Goal: Task Accomplishment & Management: Manage account settings

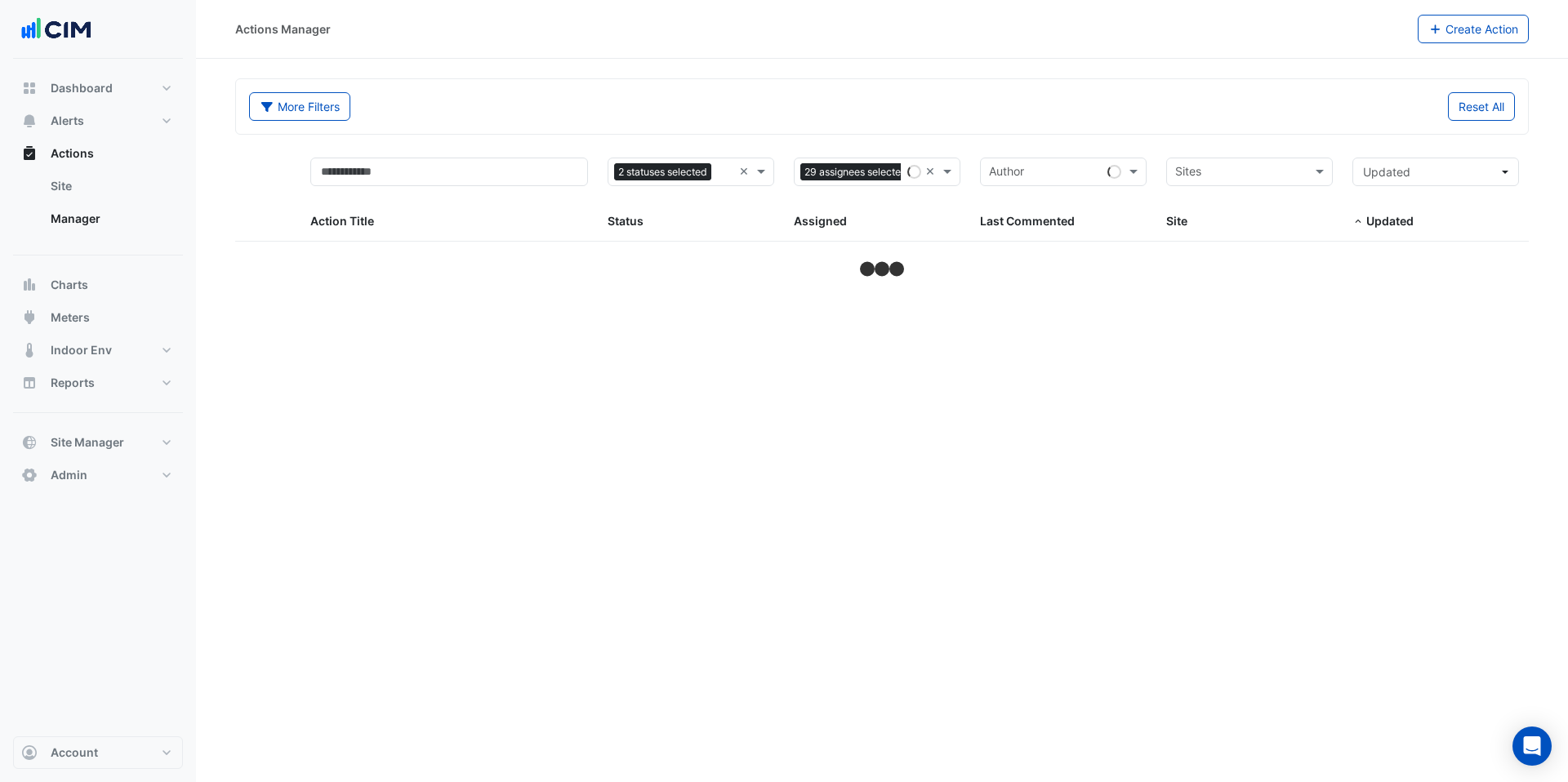
select select "***"
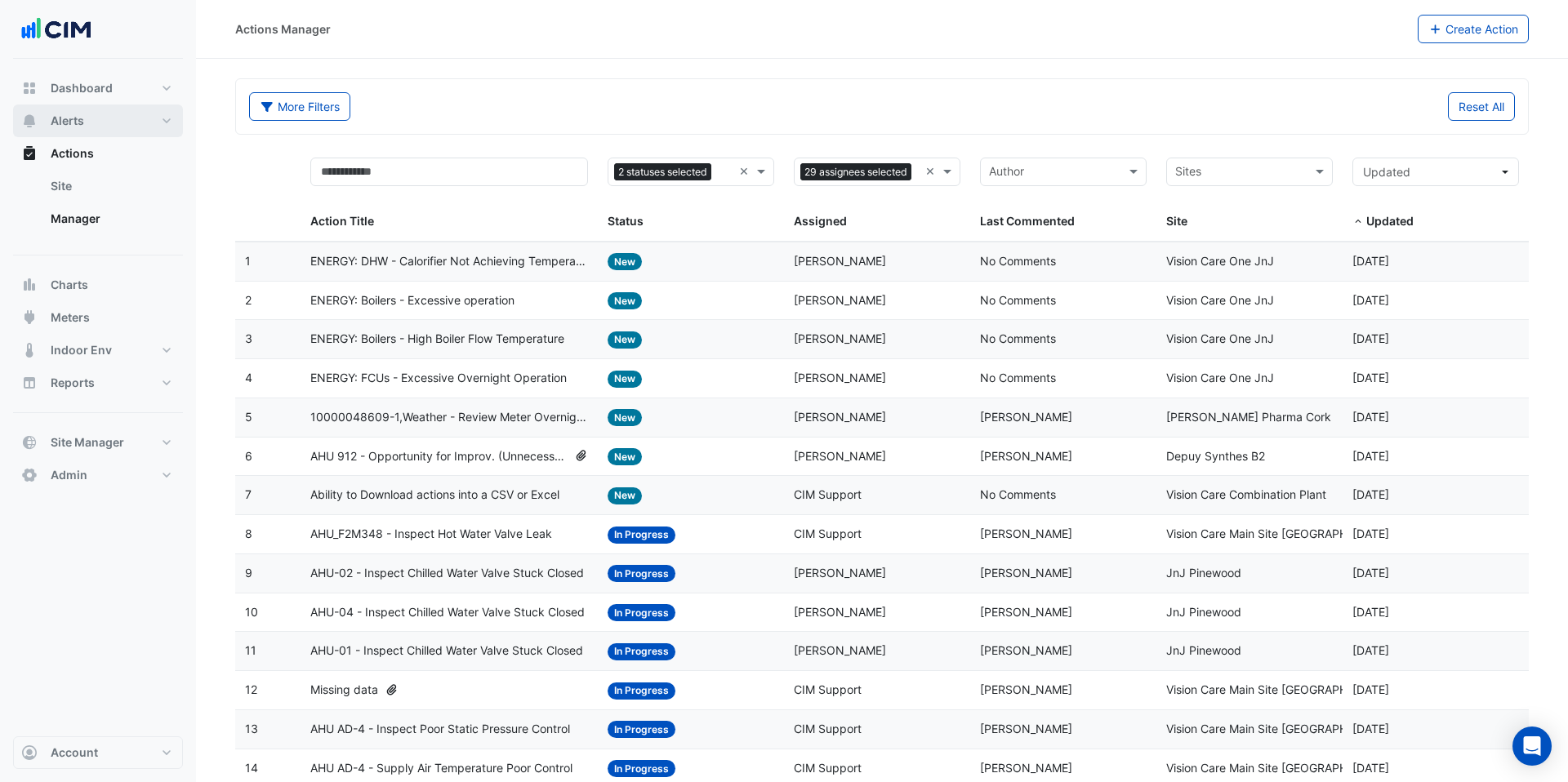
click at [79, 121] on span "Alerts" at bounding box center [67, 121] width 33 height 17
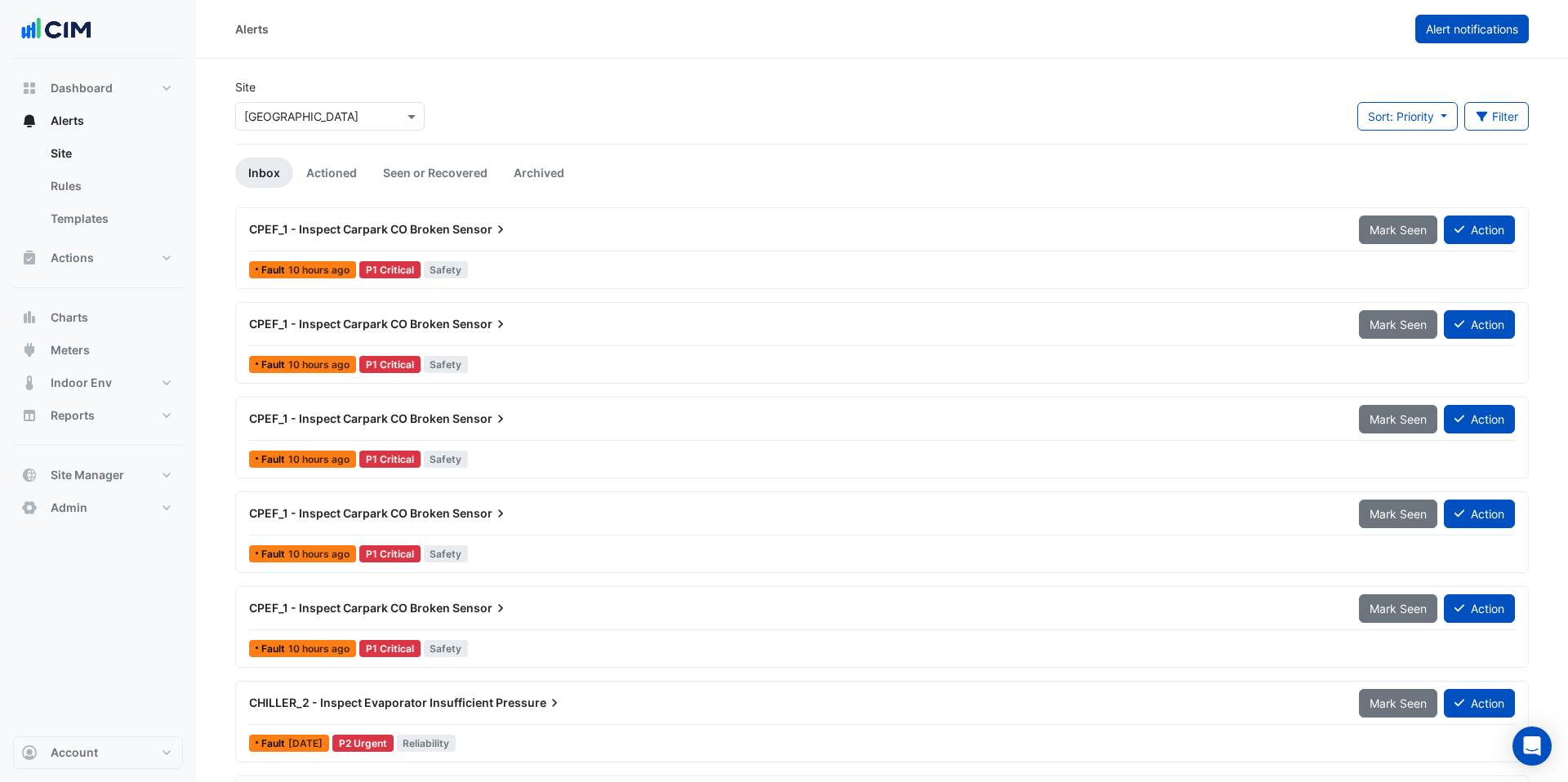
click at [1448, 26] on span "Alert notifications" at bounding box center [1472, 29] width 92 height 14
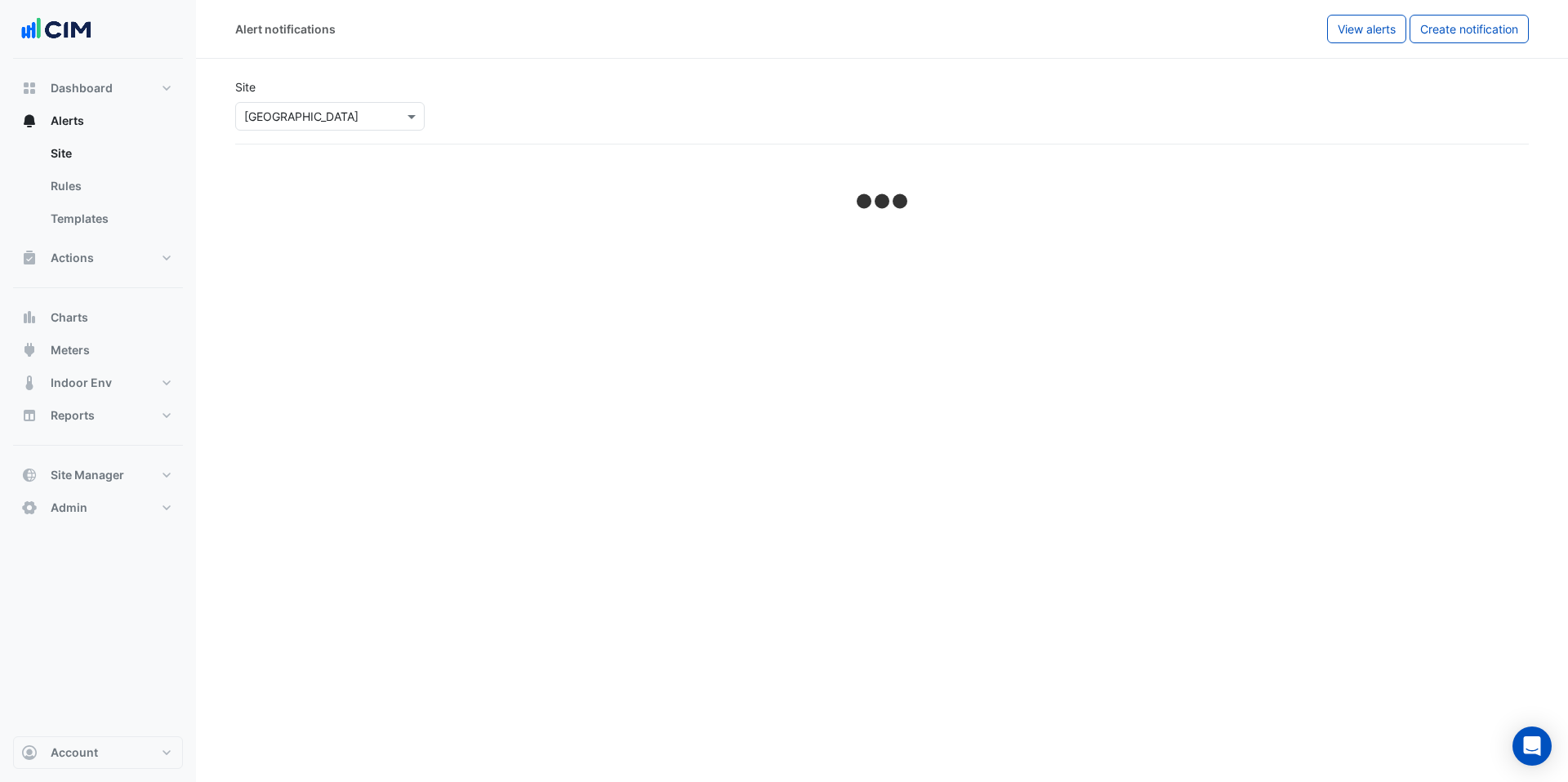
select select "******"
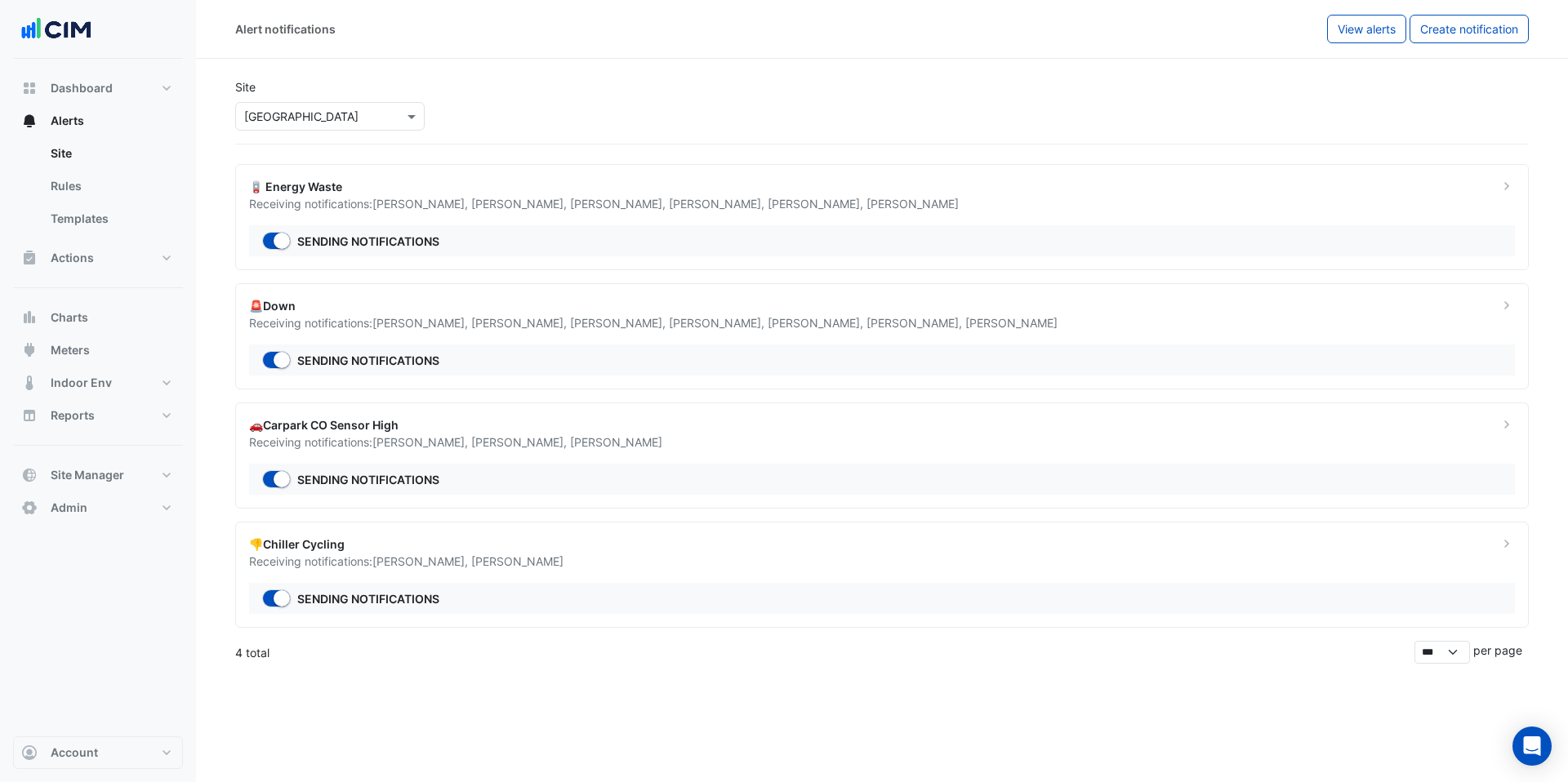
click at [416, 198] on span "[PERSON_NAME] ," at bounding box center [422, 203] width 99 height 14
click at [947, 297] on ngb-offcanvas-backdrop at bounding box center [784, 391] width 1568 height 782
click at [655, 100] on div "Site Select a Site × [GEOGRAPHIC_DATA]" at bounding box center [882, 104] width 1313 height 79
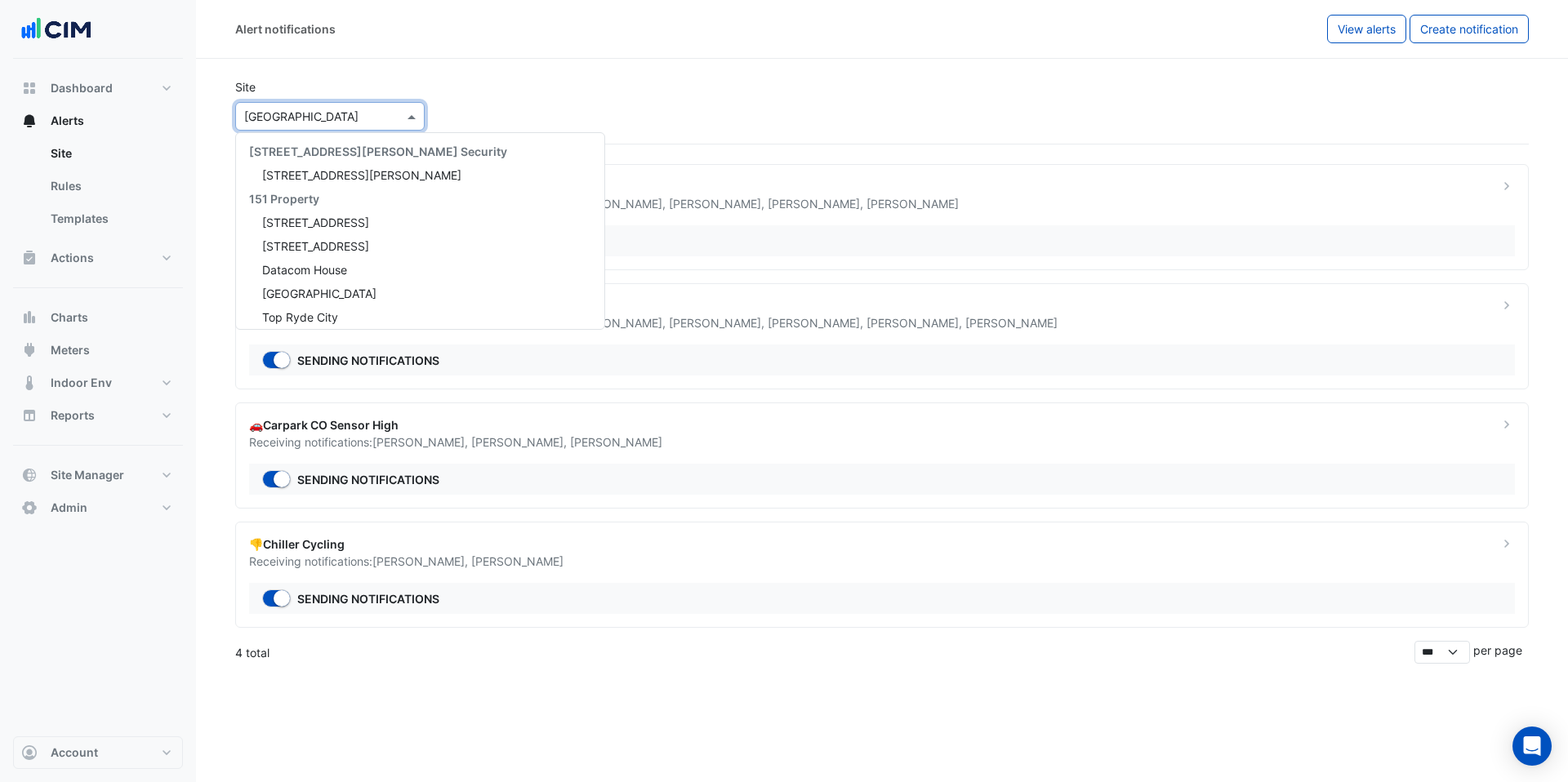
click at [390, 117] on div at bounding box center [330, 116] width 188 height 18
type input "***"
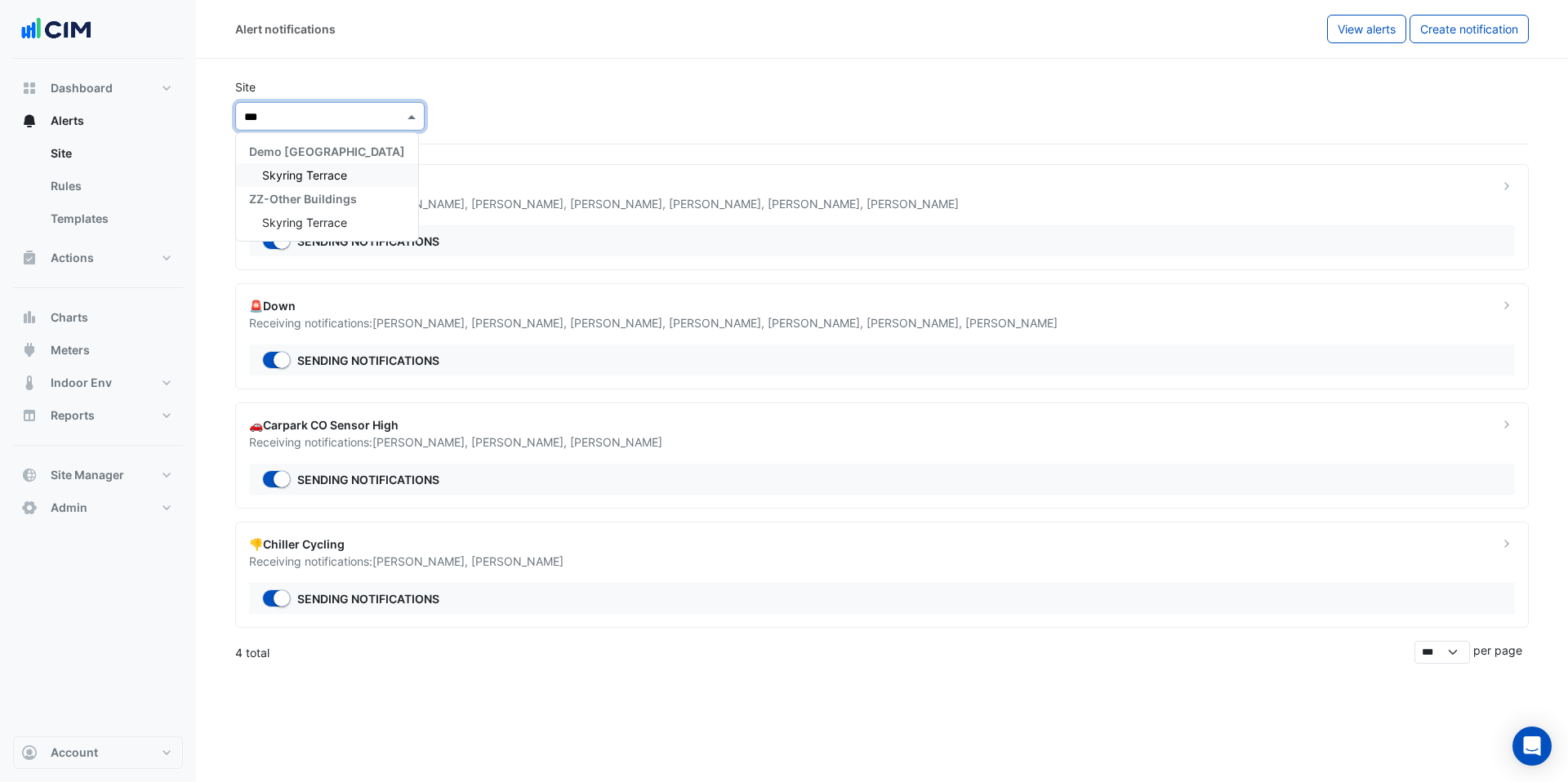
click at [331, 170] on span "Skyring Terrace" at bounding box center [304, 175] width 85 height 14
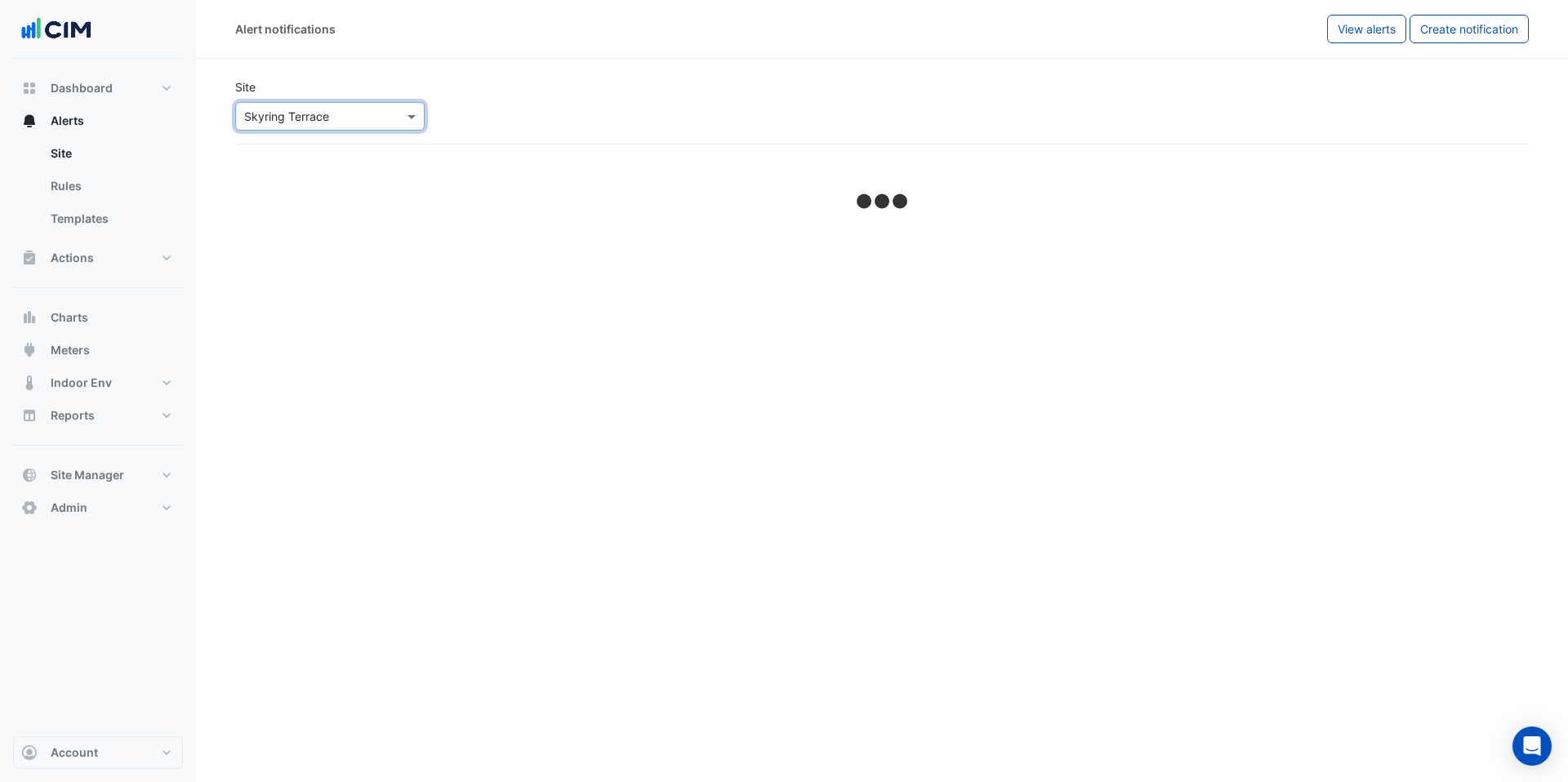
select select "******"
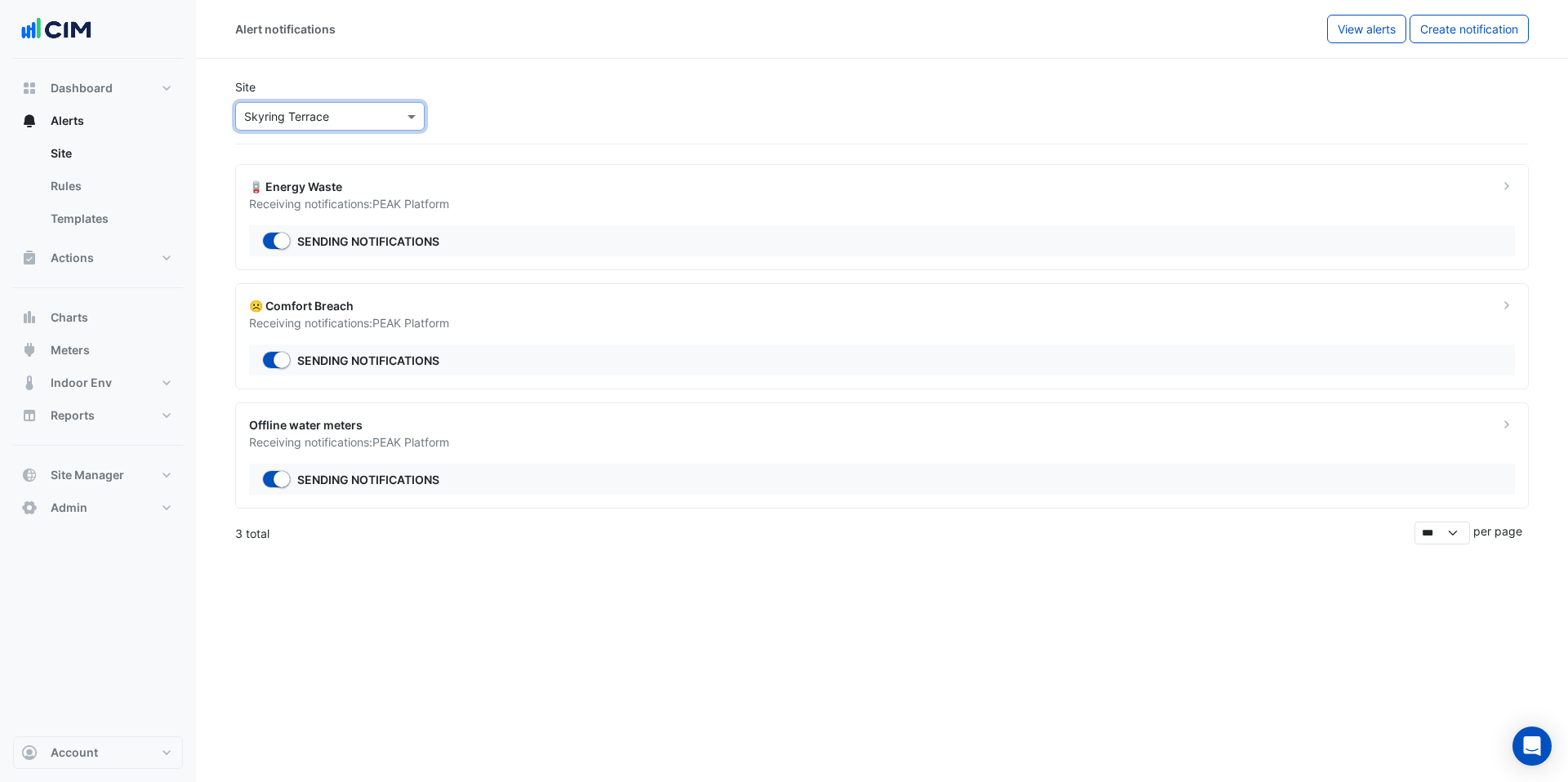
click at [919, 119] on div "Site Select a Site × Skyring Terrace" at bounding box center [882, 104] width 1313 height 79
click at [1487, 23] on span "Create notification" at bounding box center [1469, 29] width 98 height 14
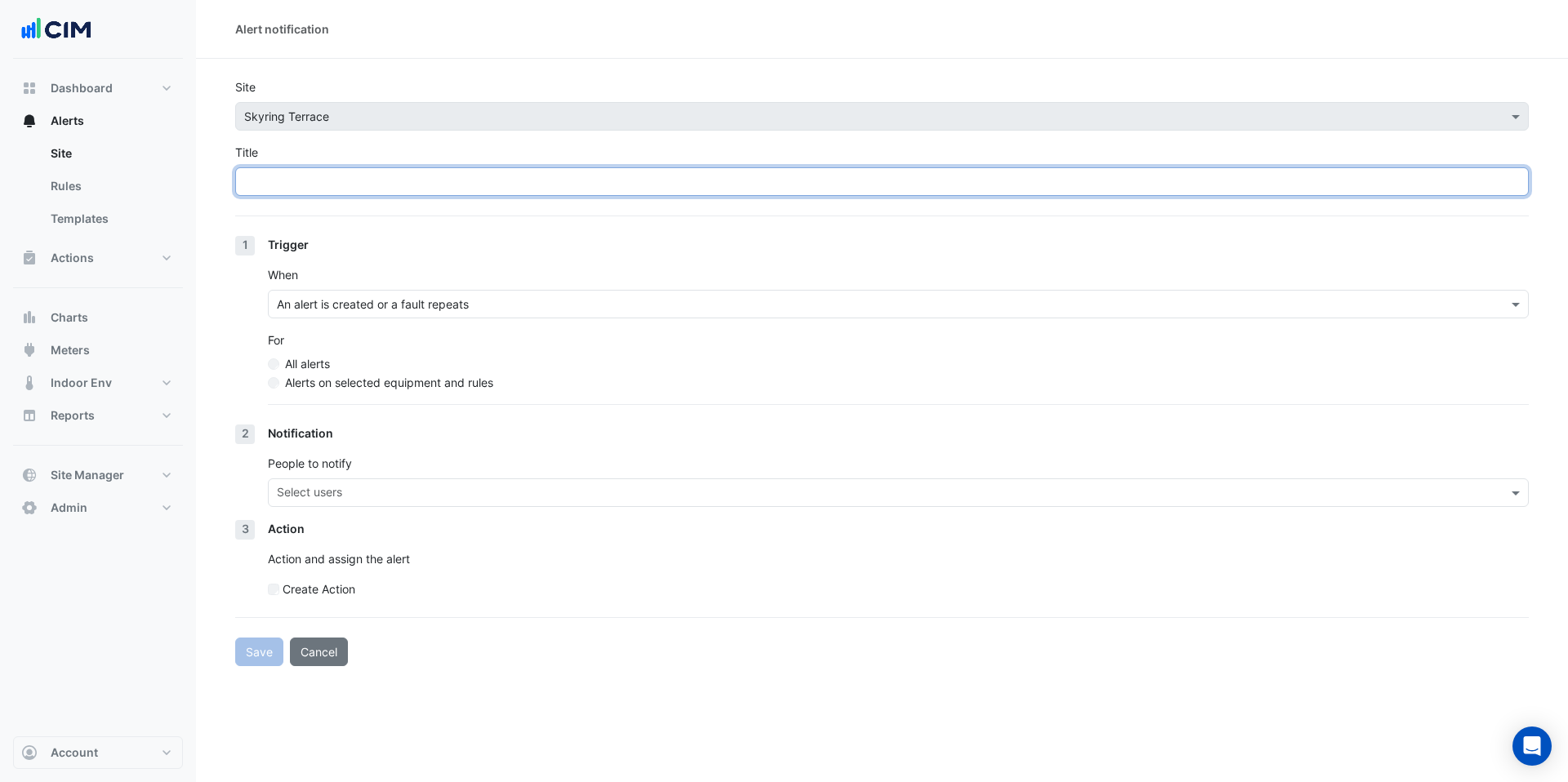
click at [368, 182] on input "Title" at bounding box center [882, 181] width 1294 height 28
type input "**********"
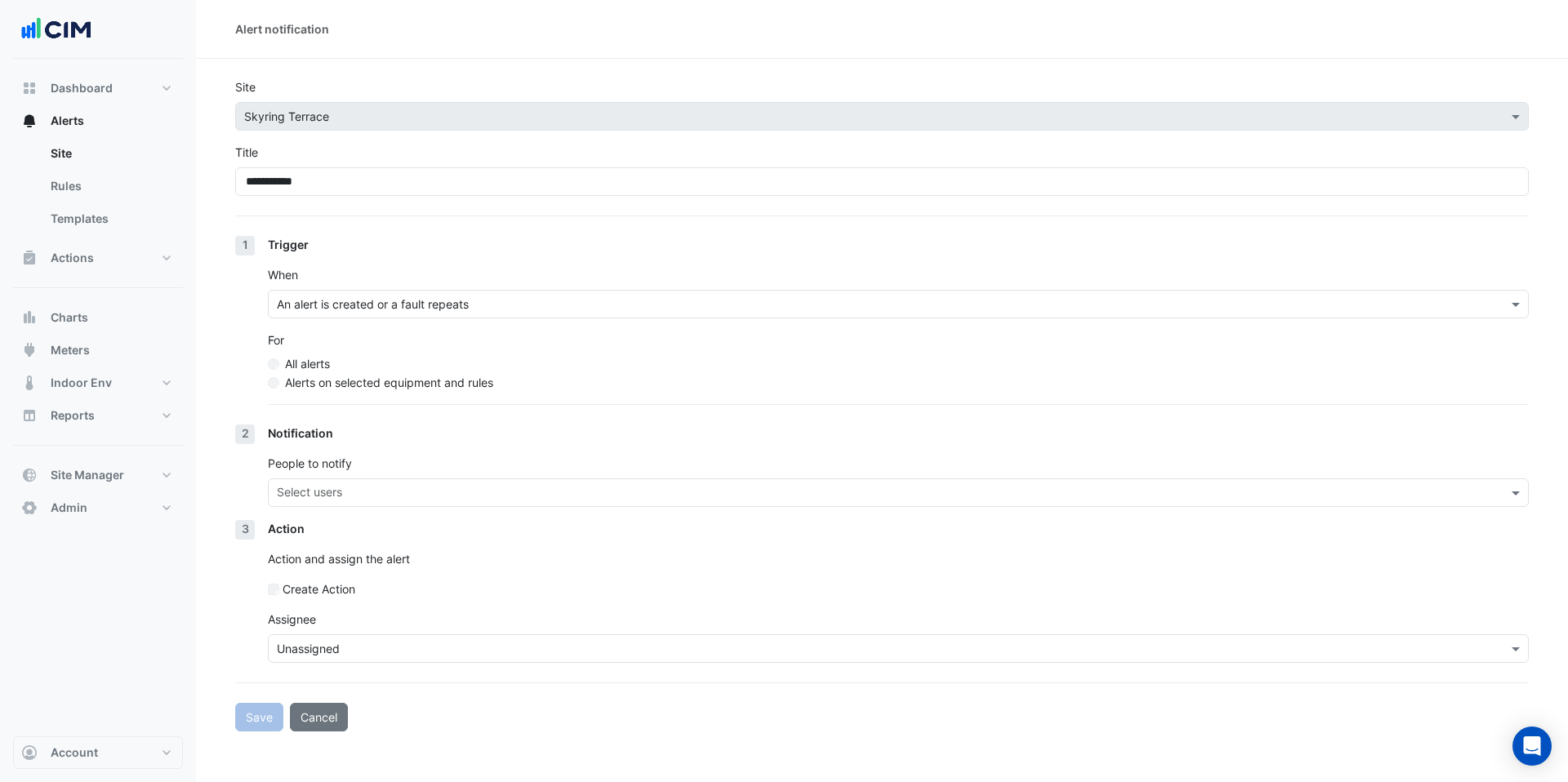
click at [327, 645] on input "text" at bounding box center [882, 650] width 1210 height 18
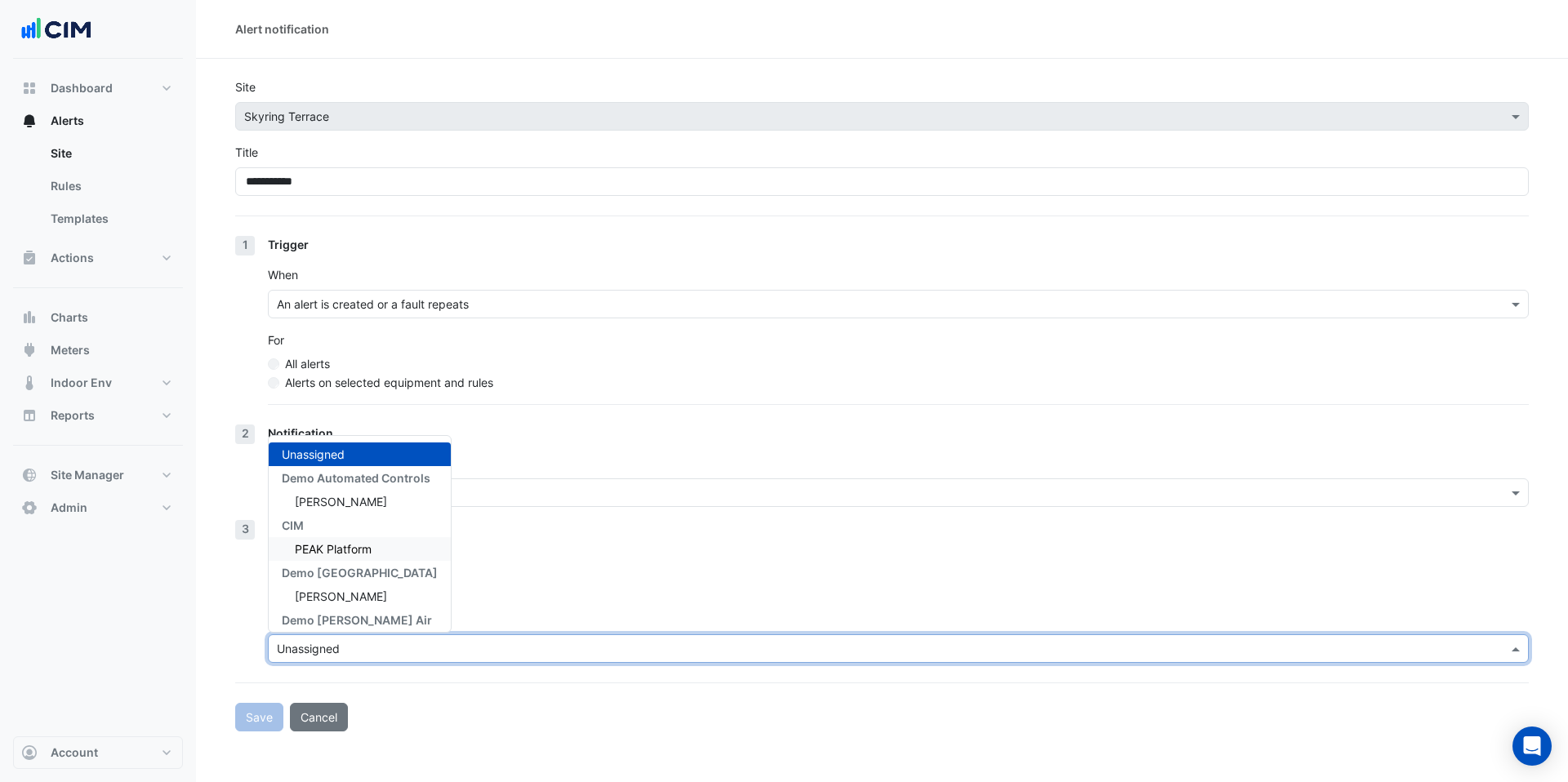
click at [354, 545] on span "PEAK Platform" at bounding box center [333, 550] width 77 height 14
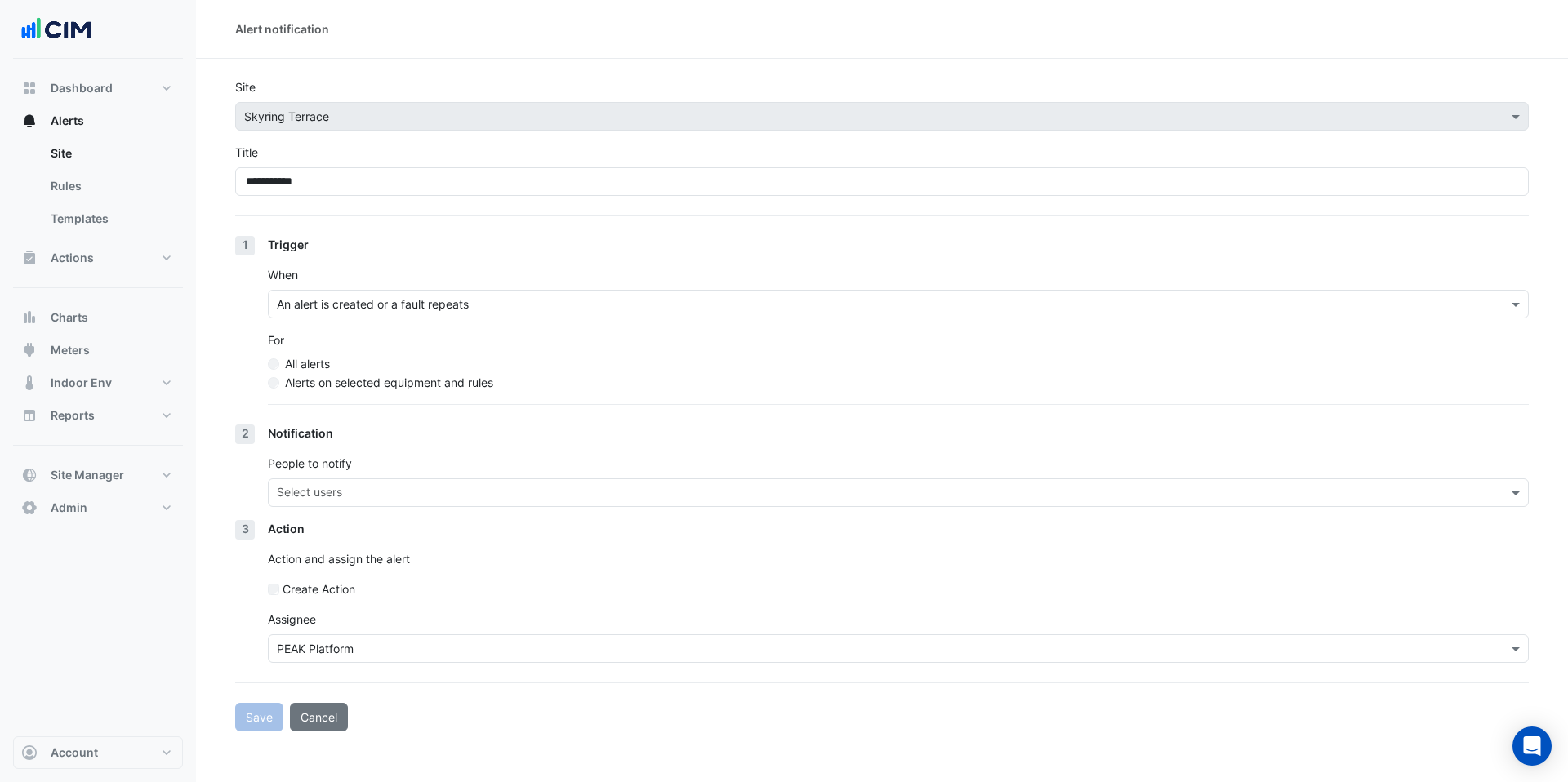
click at [267, 709] on div "Save Cancel" at bounding box center [882, 717] width 1294 height 28
click at [246, 716] on div "Save Cancel" at bounding box center [882, 717] width 1294 height 28
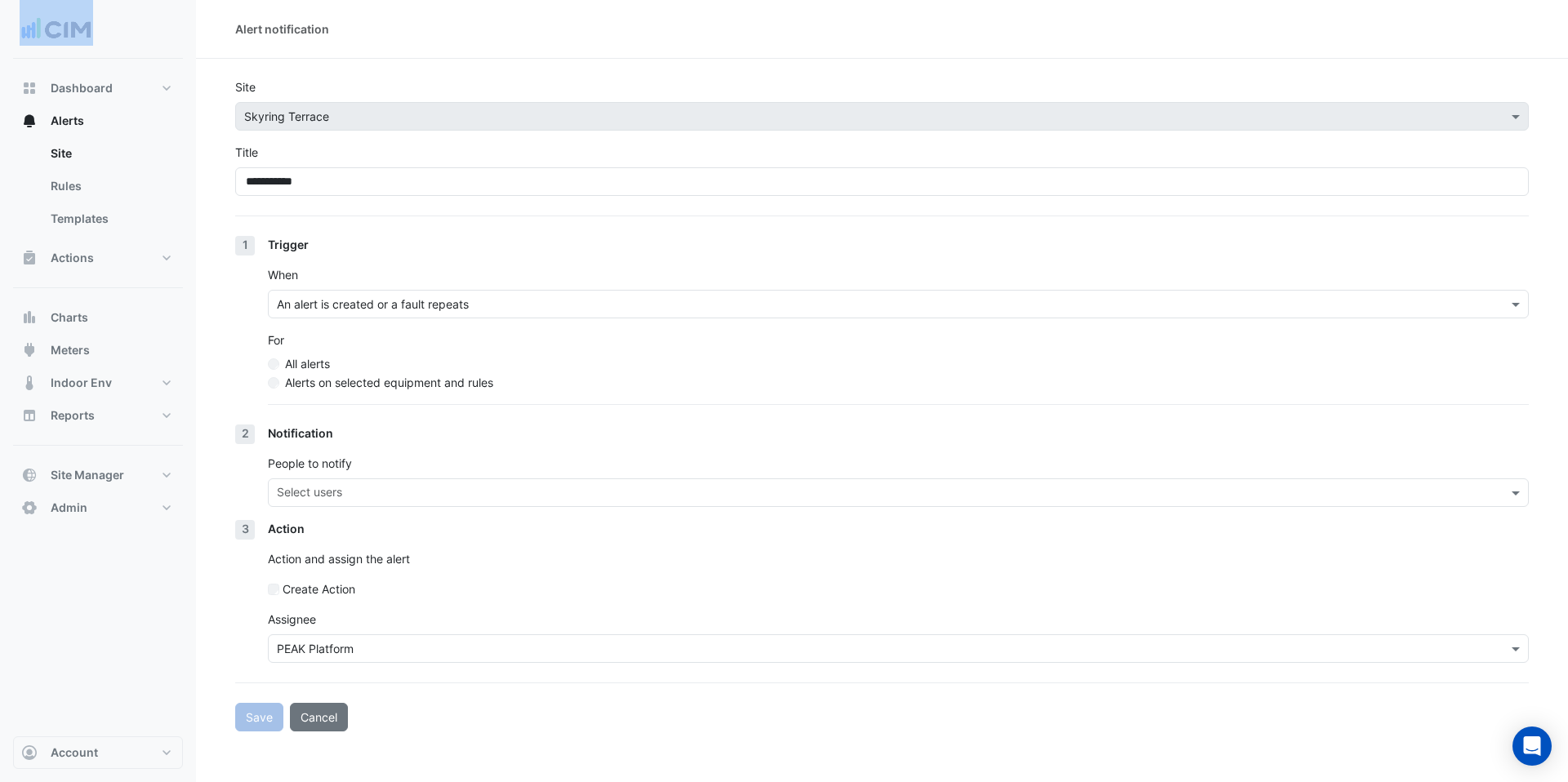
click at [246, 716] on div "Save Cancel" at bounding box center [882, 717] width 1294 height 28
click at [367, 496] on input "text" at bounding box center [889, 495] width 1225 height 18
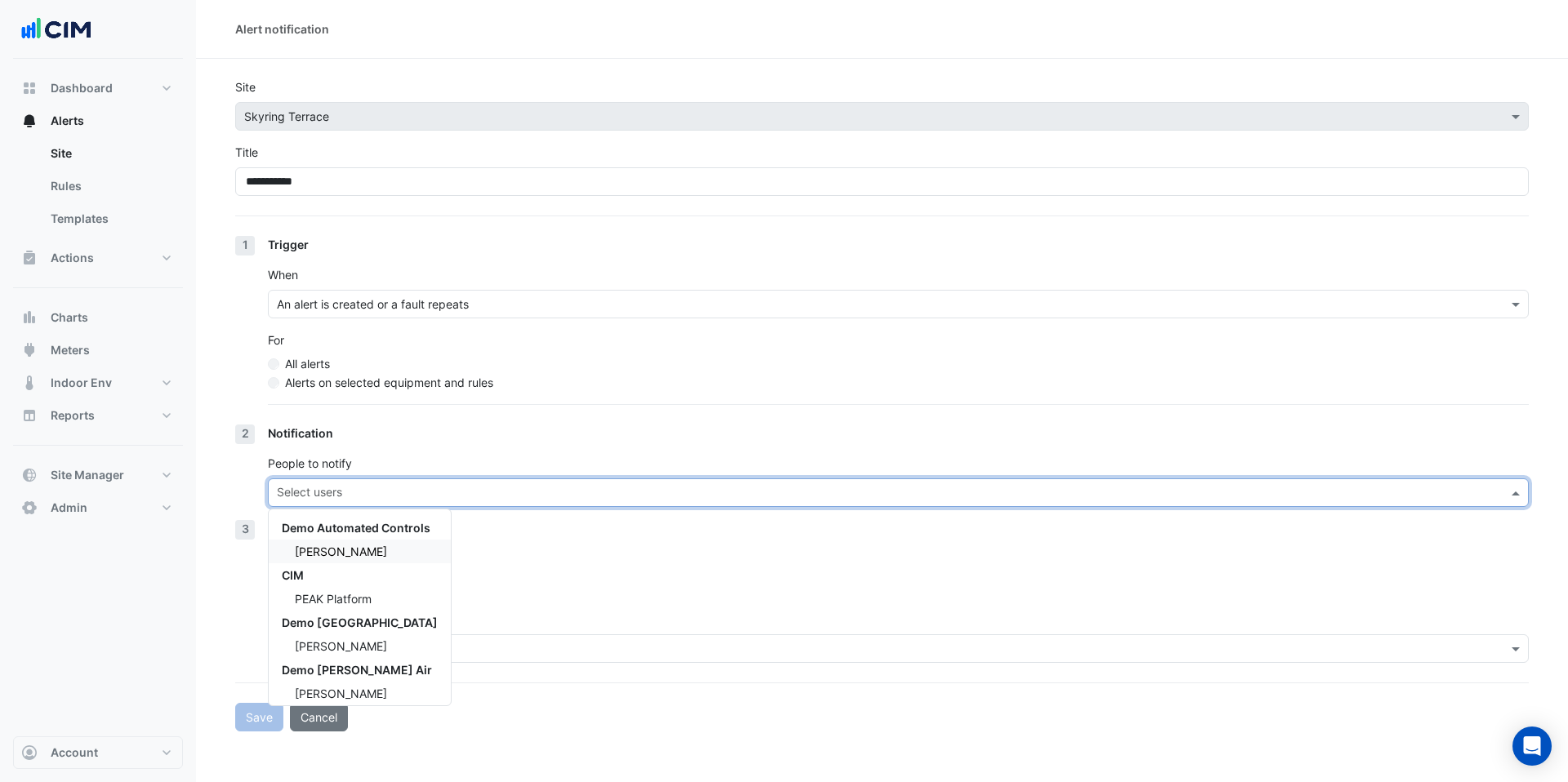
click at [359, 553] on span "[PERSON_NAME]" at bounding box center [340, 551] width 92 height 14
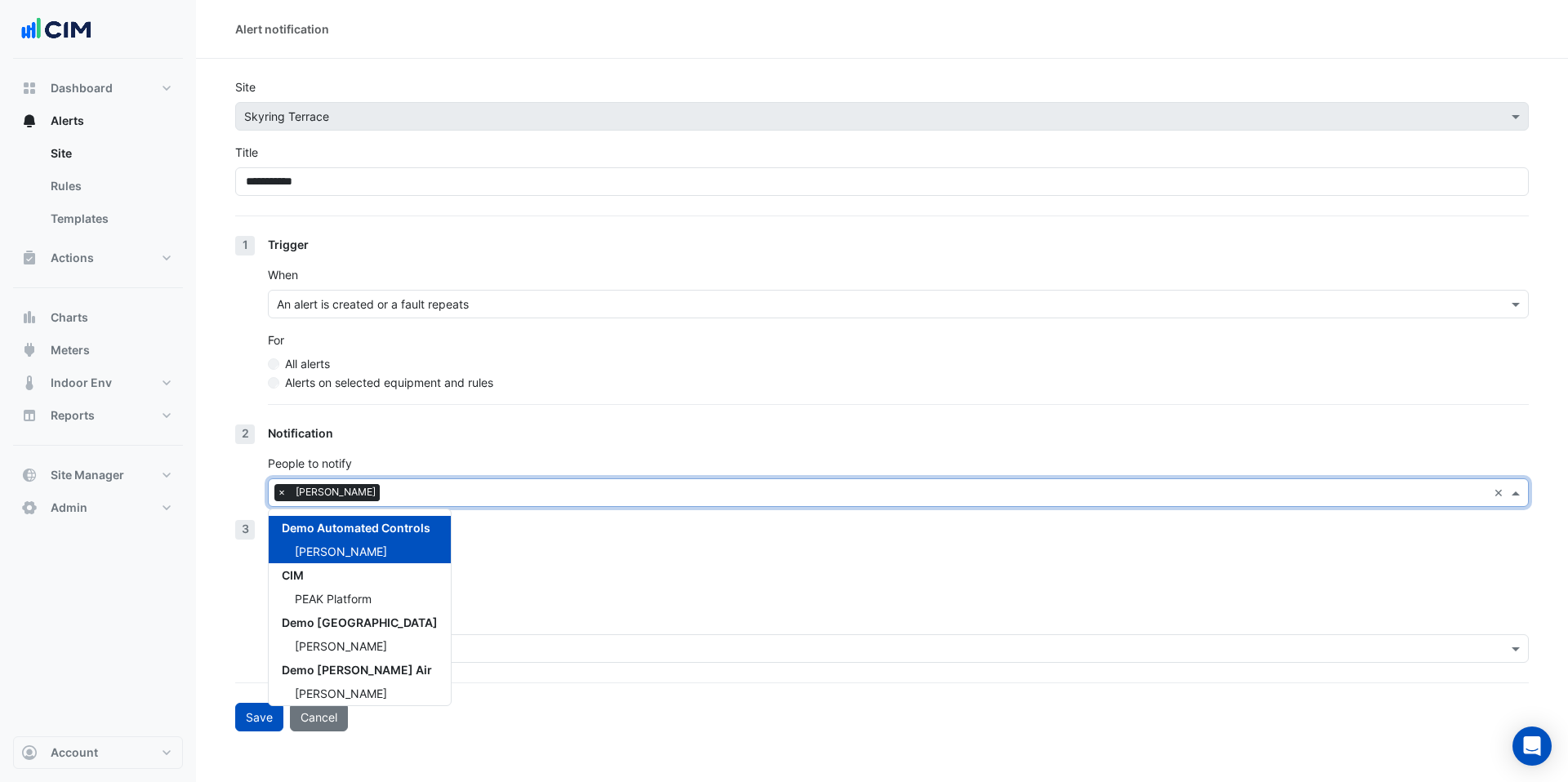
click at [498, 530] on div "Action" at bounding box center [898, 529] width 1261 height 18
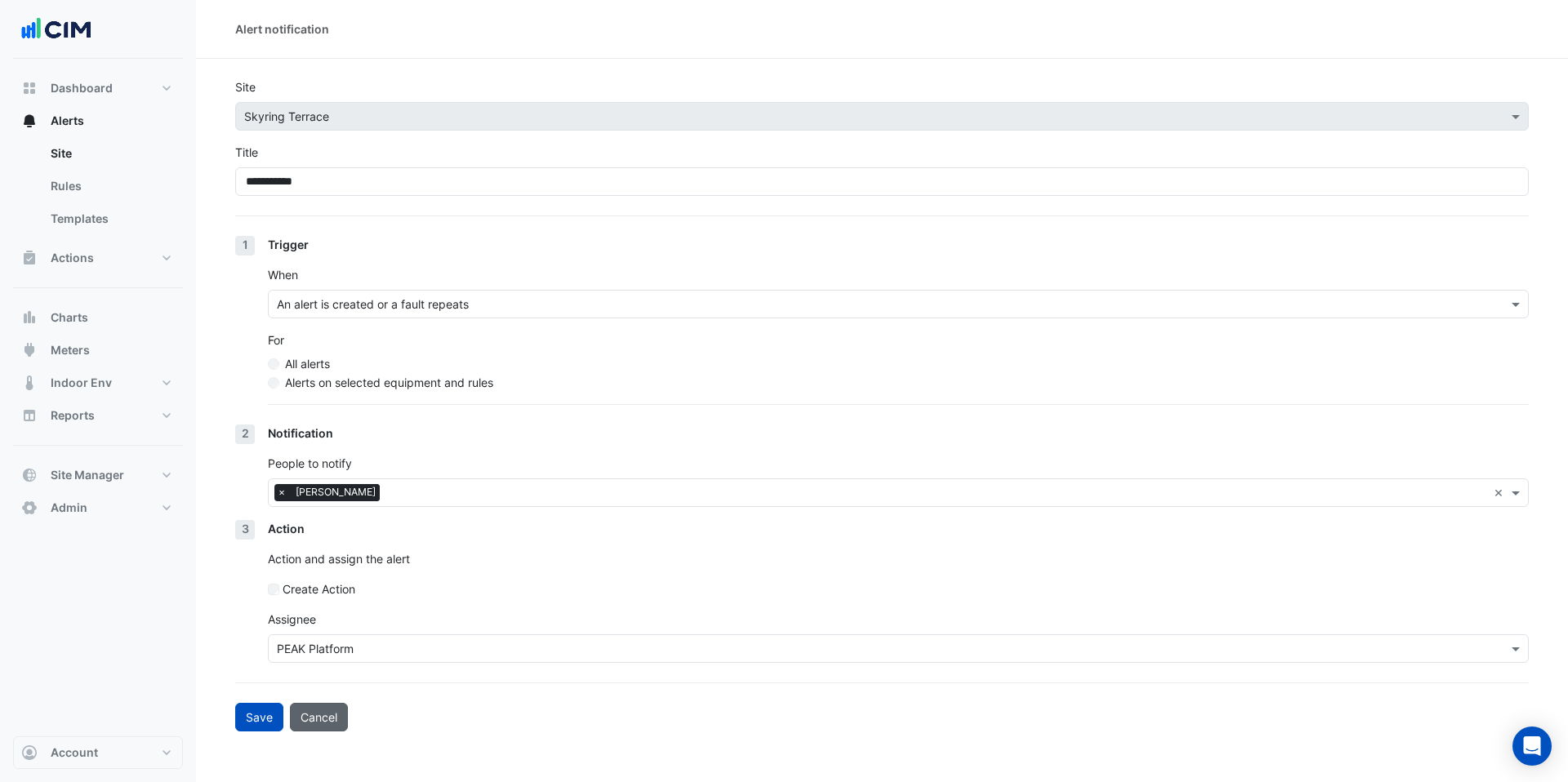
click at [331, 711] on button "Cancel" at bounding box center [319, 717] width 58 height 28
select select "******"
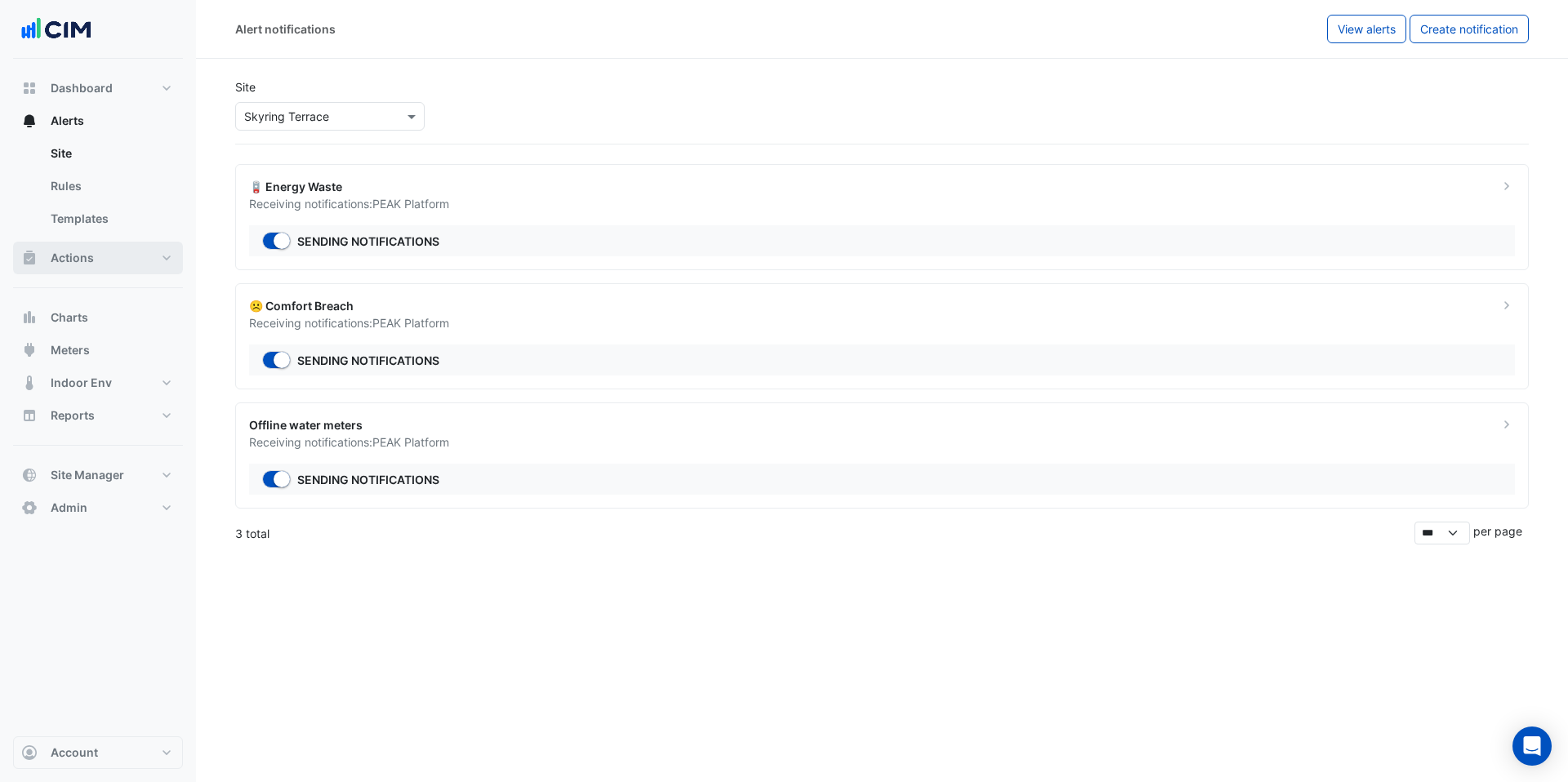
click at [90, 264] on span "Actions" at bounding box center [72, 258] width 44 height 17
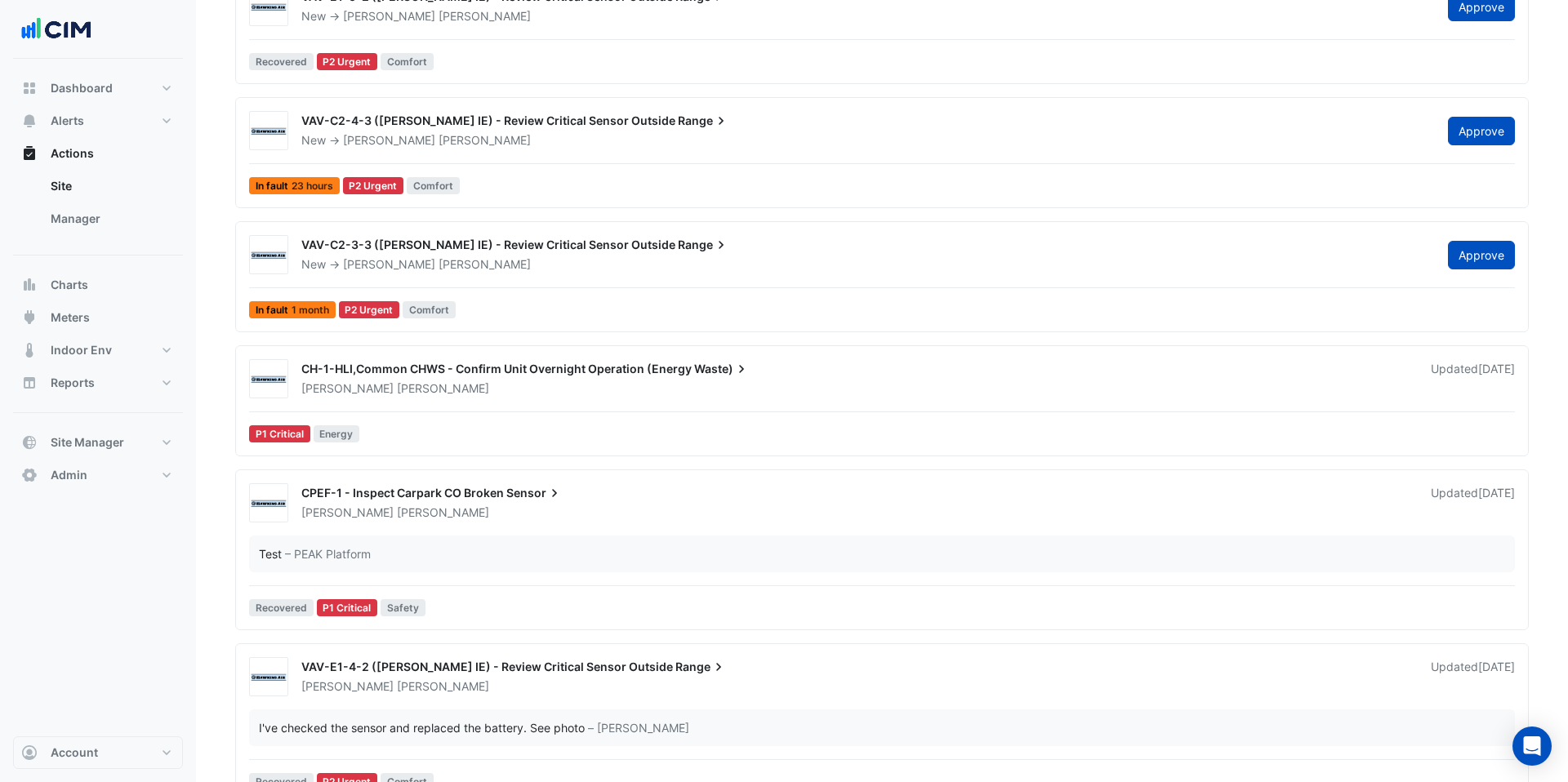
scroll to position [1229, 0]
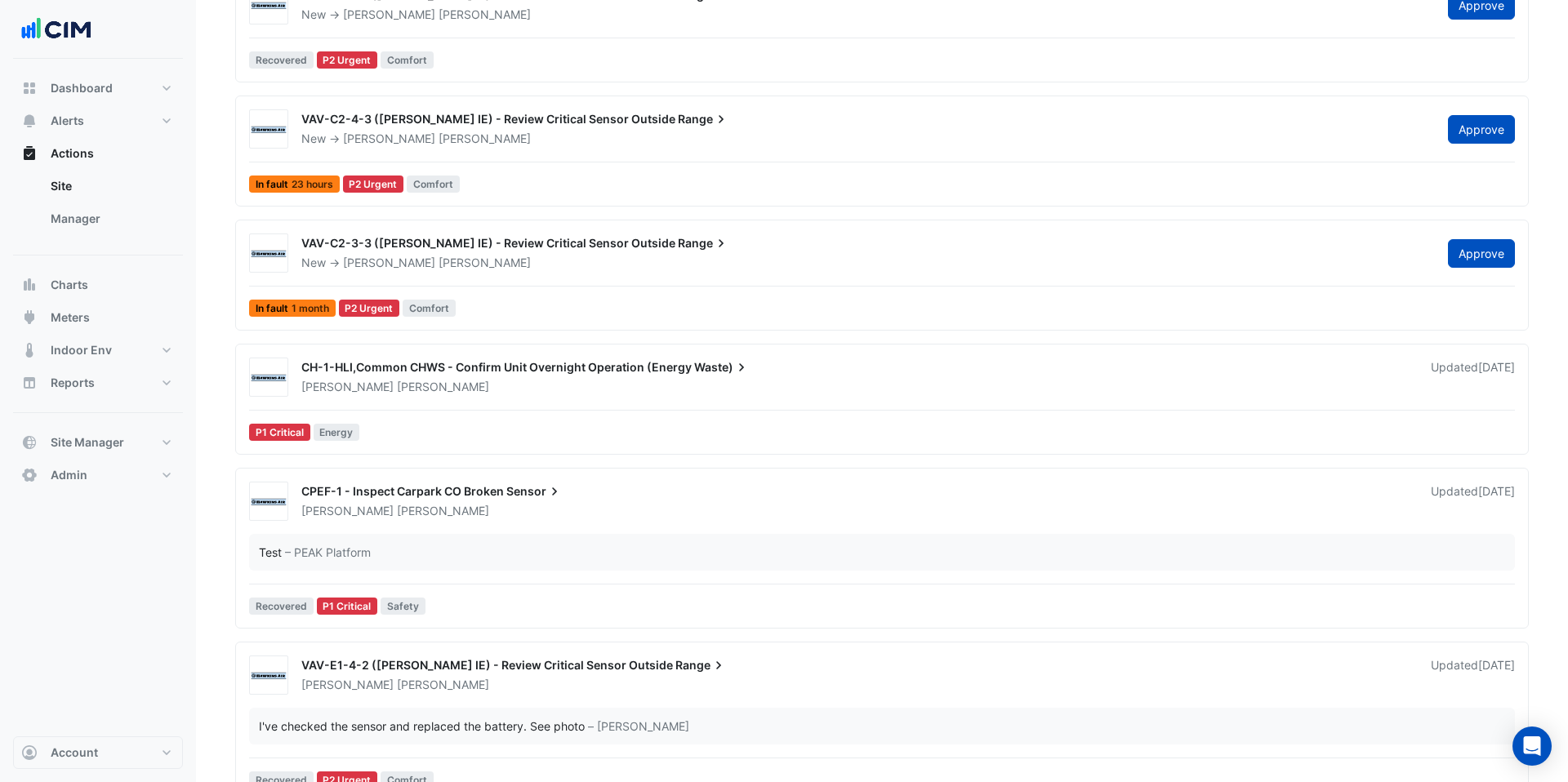
click at [444, 503] on div "[PERSON_NAME]" at bounding box center [856, 511] width 1113 height 17
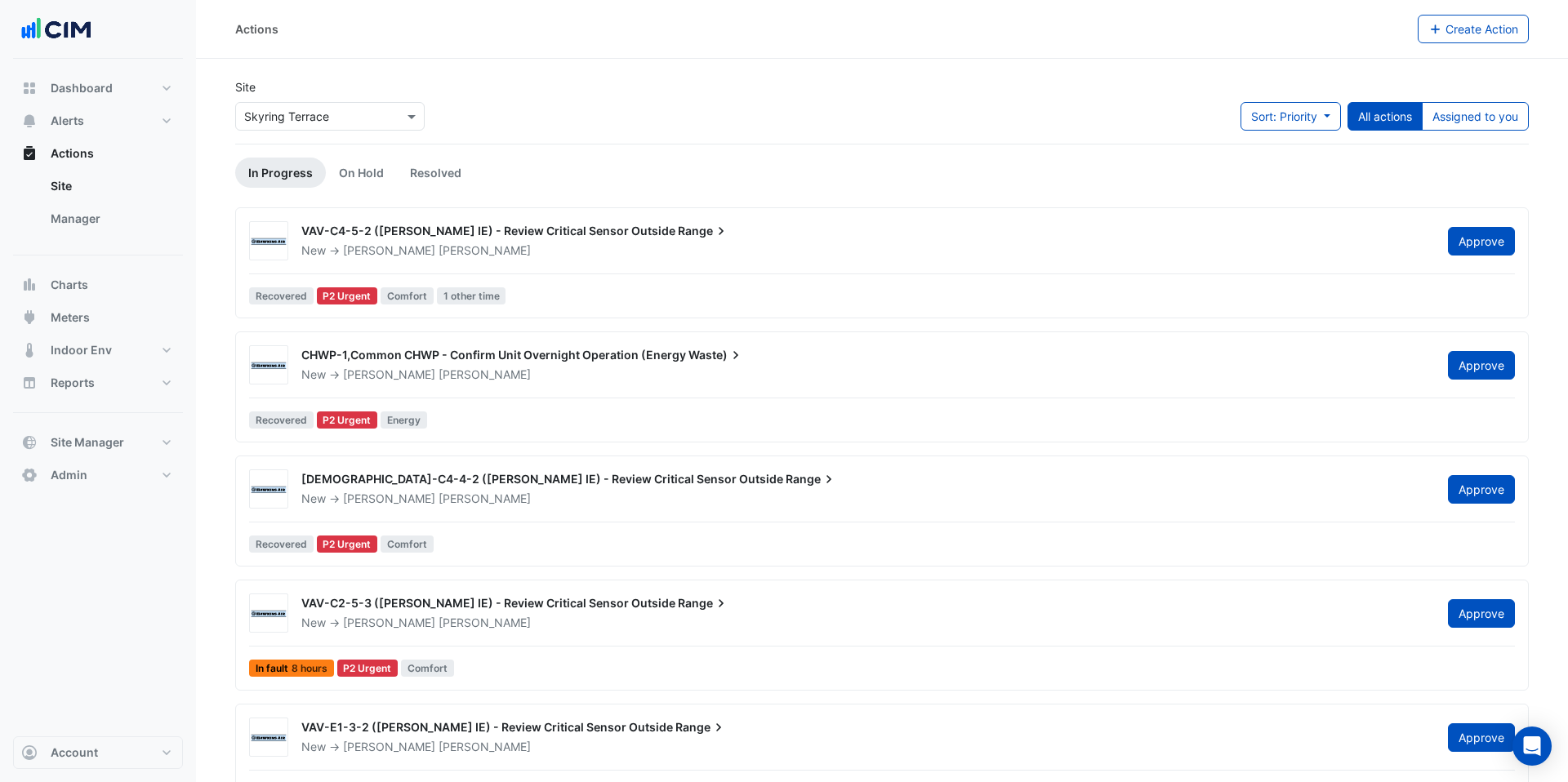
click at [324, 116] on input "text" at bounding box center [313, 118] width 139 height 18
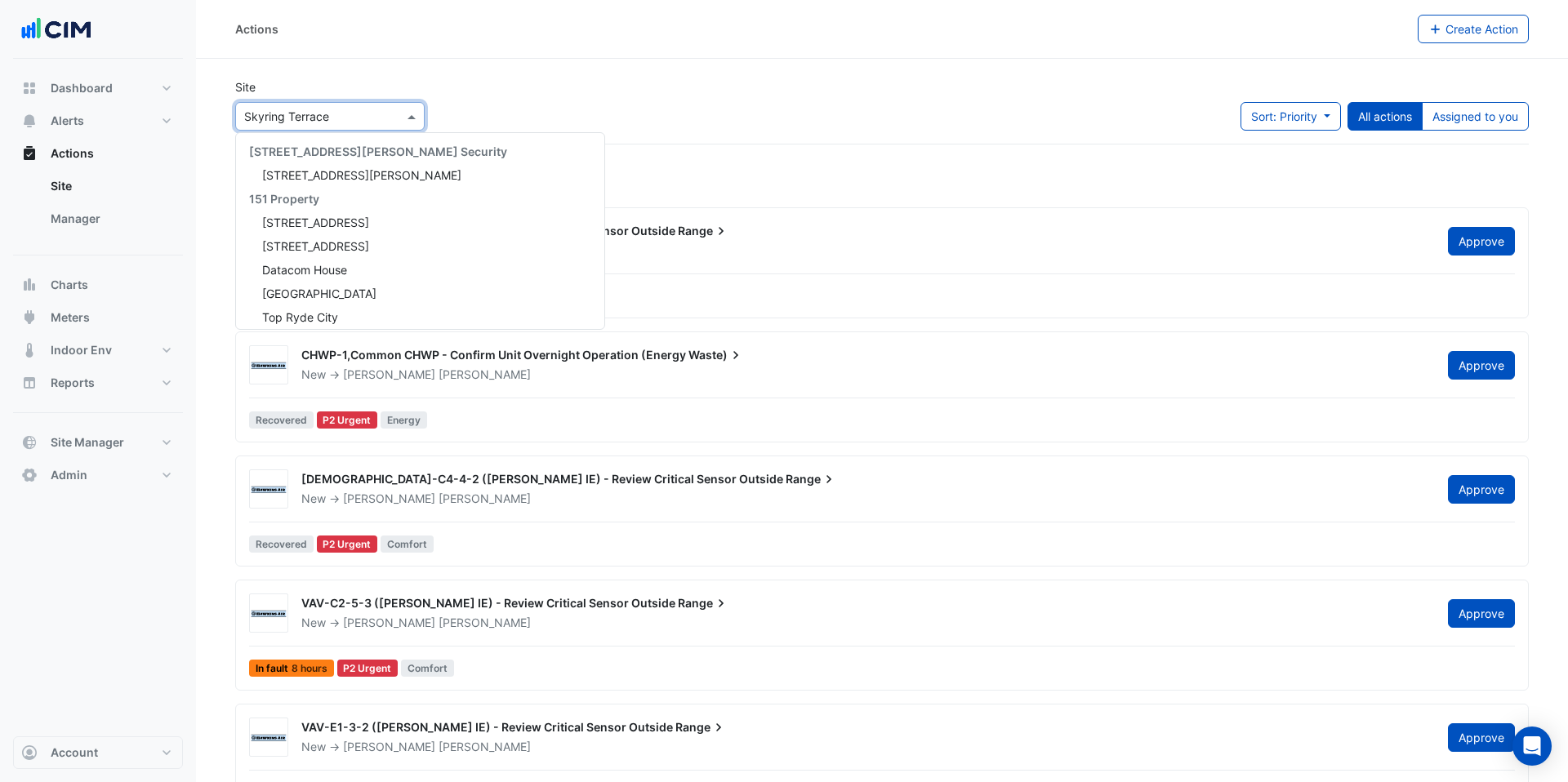
scroll to position [10901, 0]
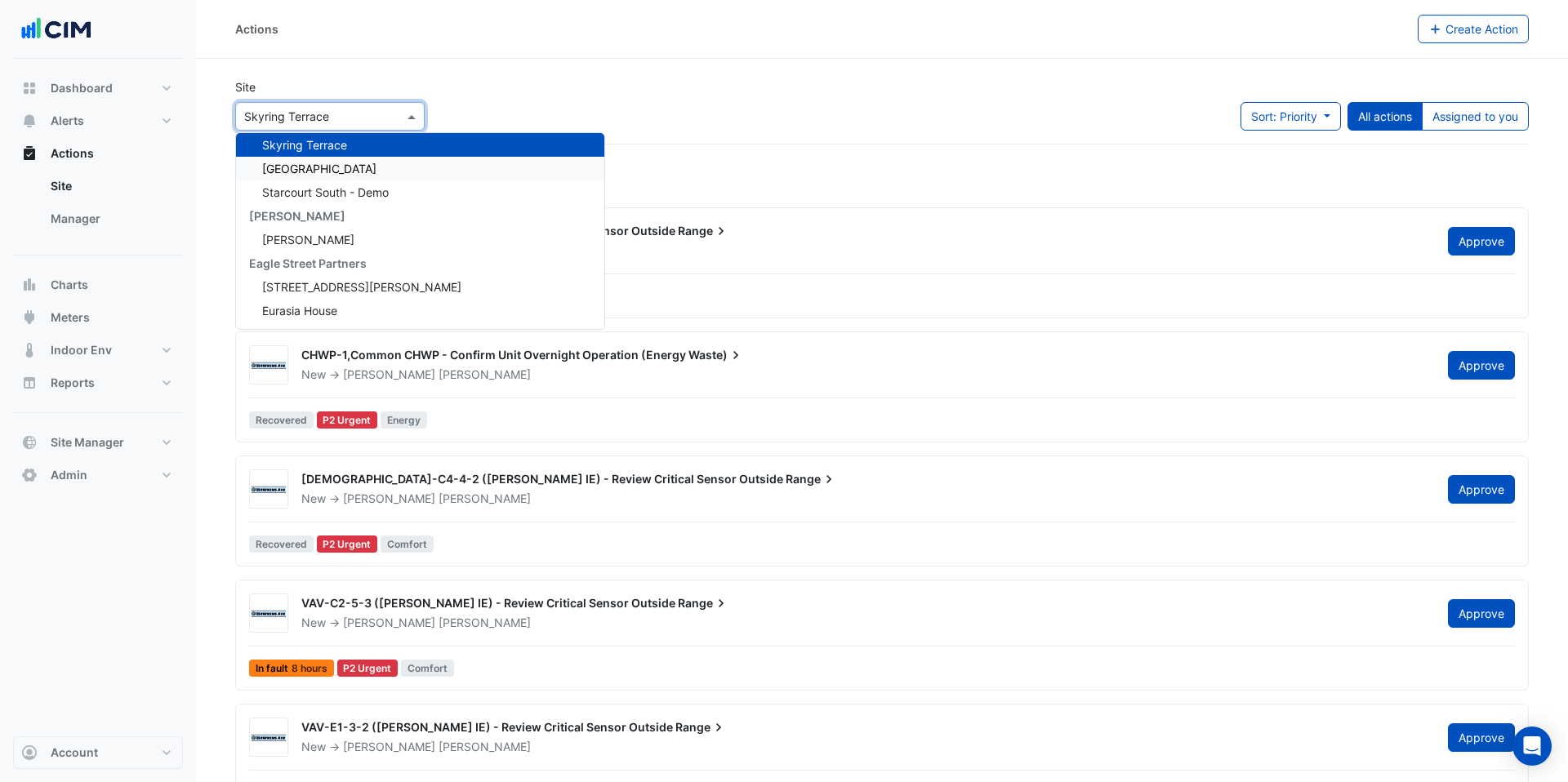
click at [307, 164] on span "[GEOGRAPHIC_DATA]" at bounding box center [320, 168] width 115 height 14
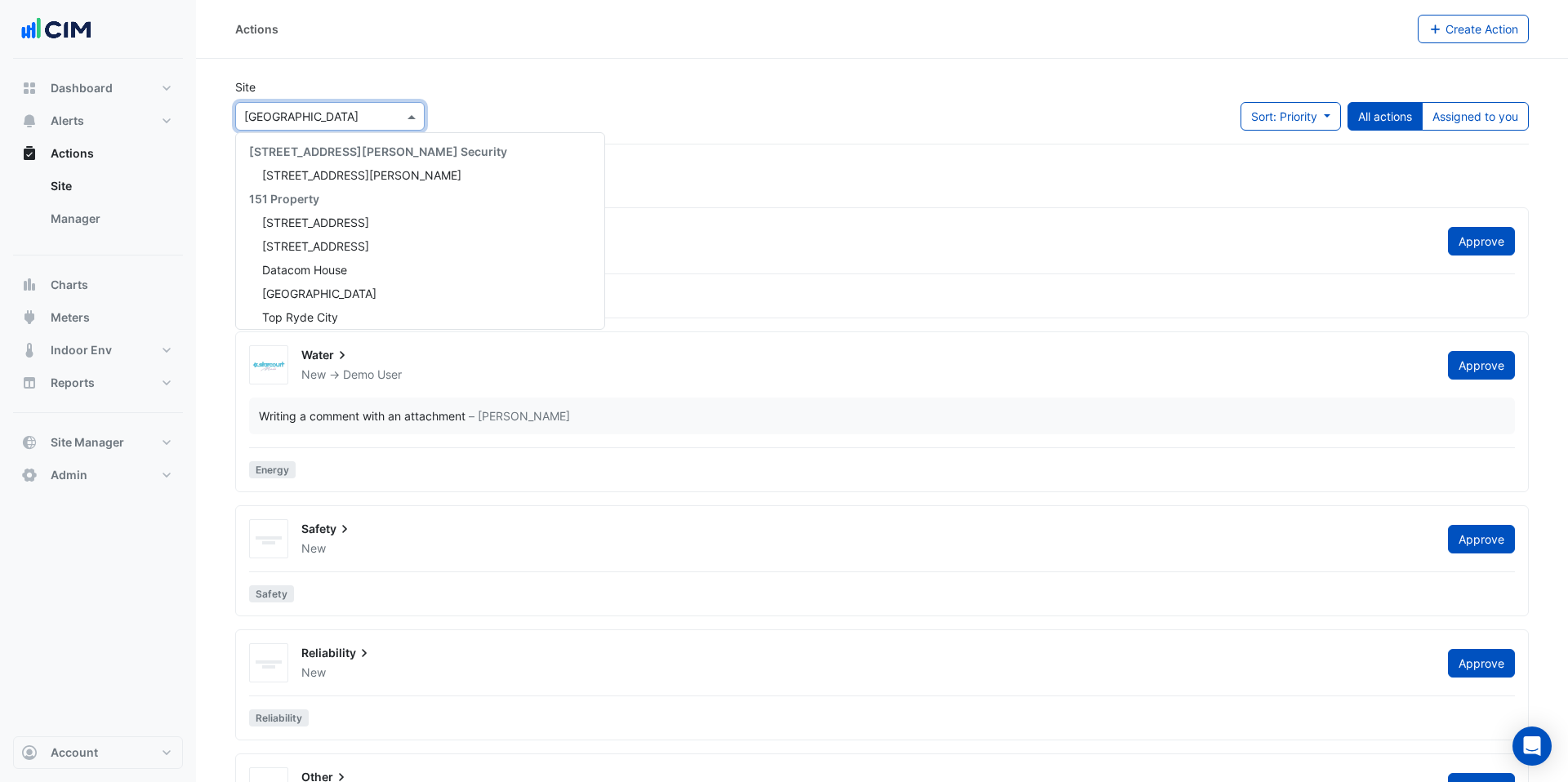
click at [349, 115] on input "text" at bounding box center [313, 118] width 139 height 18
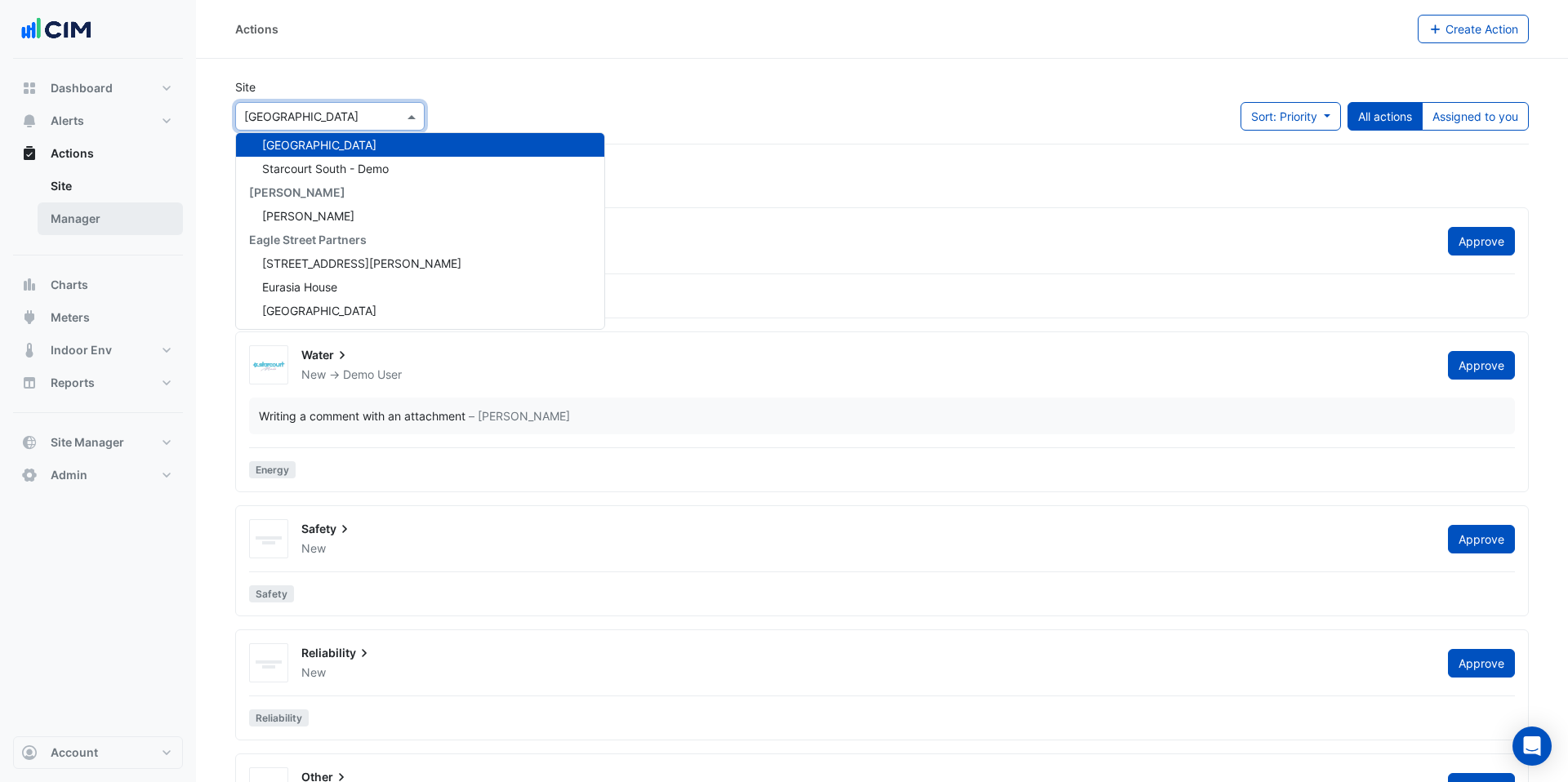
click at [134, 205] on link "Manager" at bounding box center [110, 219] width 145 height 33
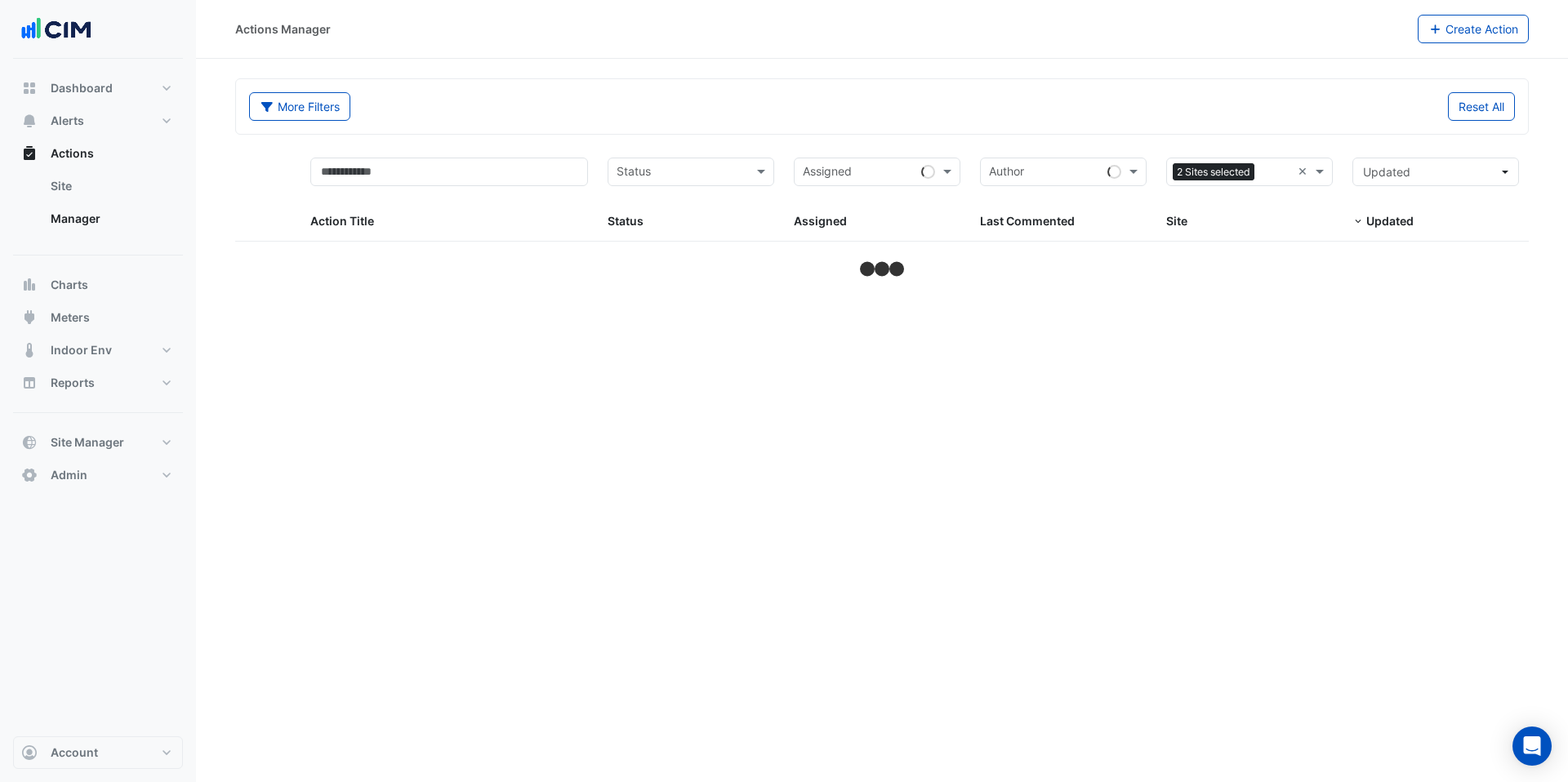
select select "***"
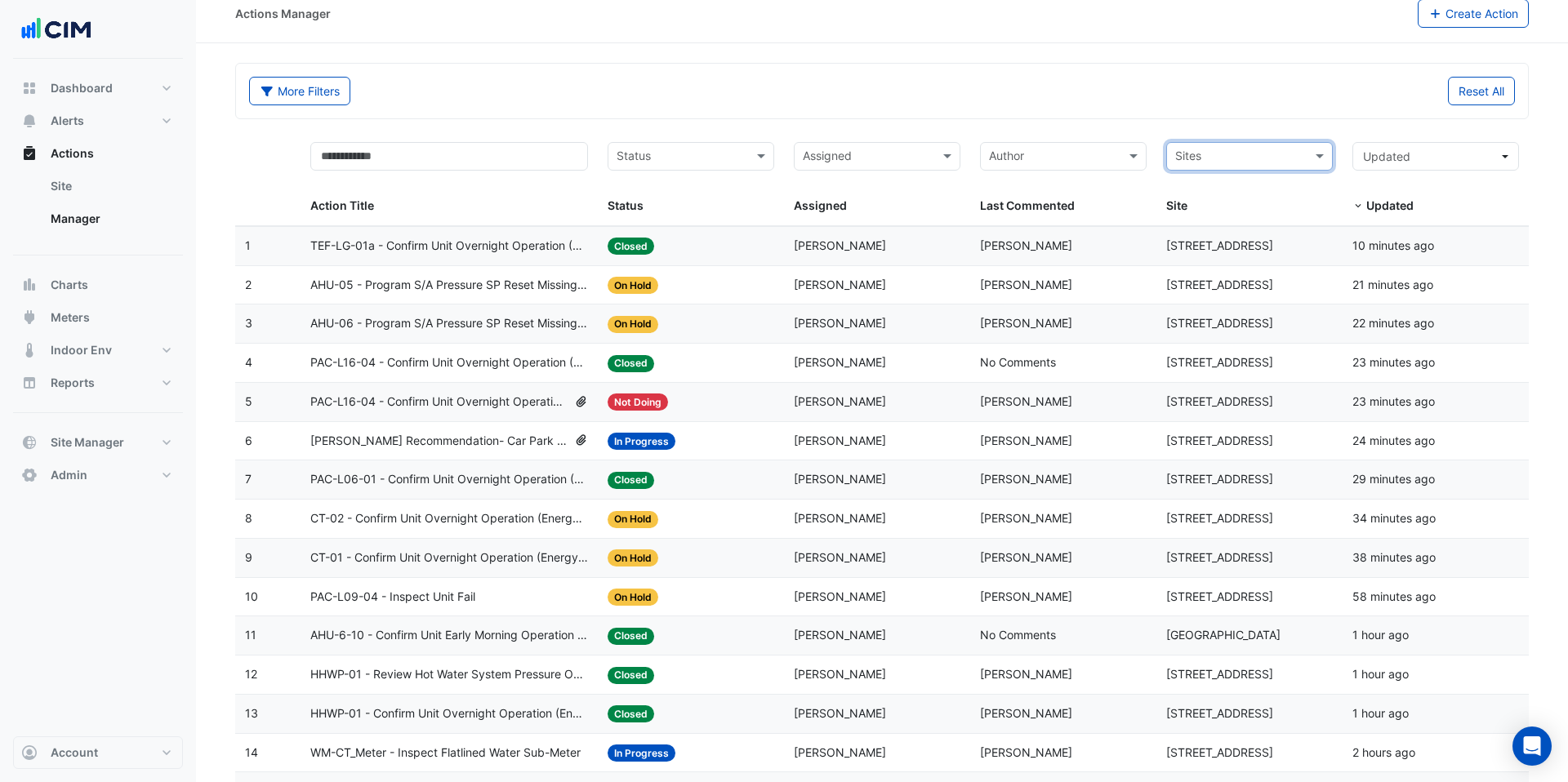
scroll to position [17, 0]
click at [900, 363] on div "Assigned: [PERSON_NAME]" at bounding box center [876, 362] width 166 height 18
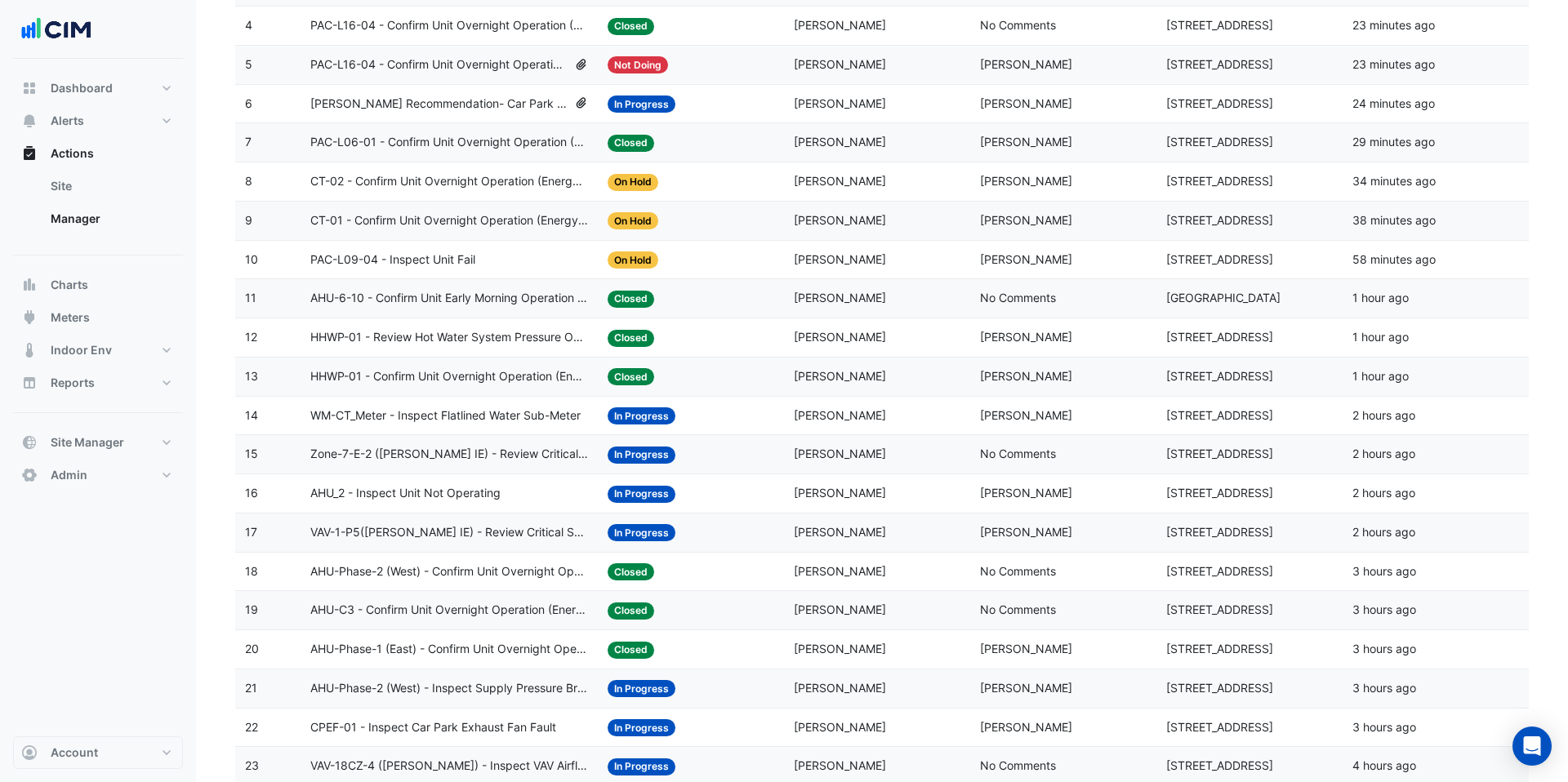
scroll to position [477, 0]
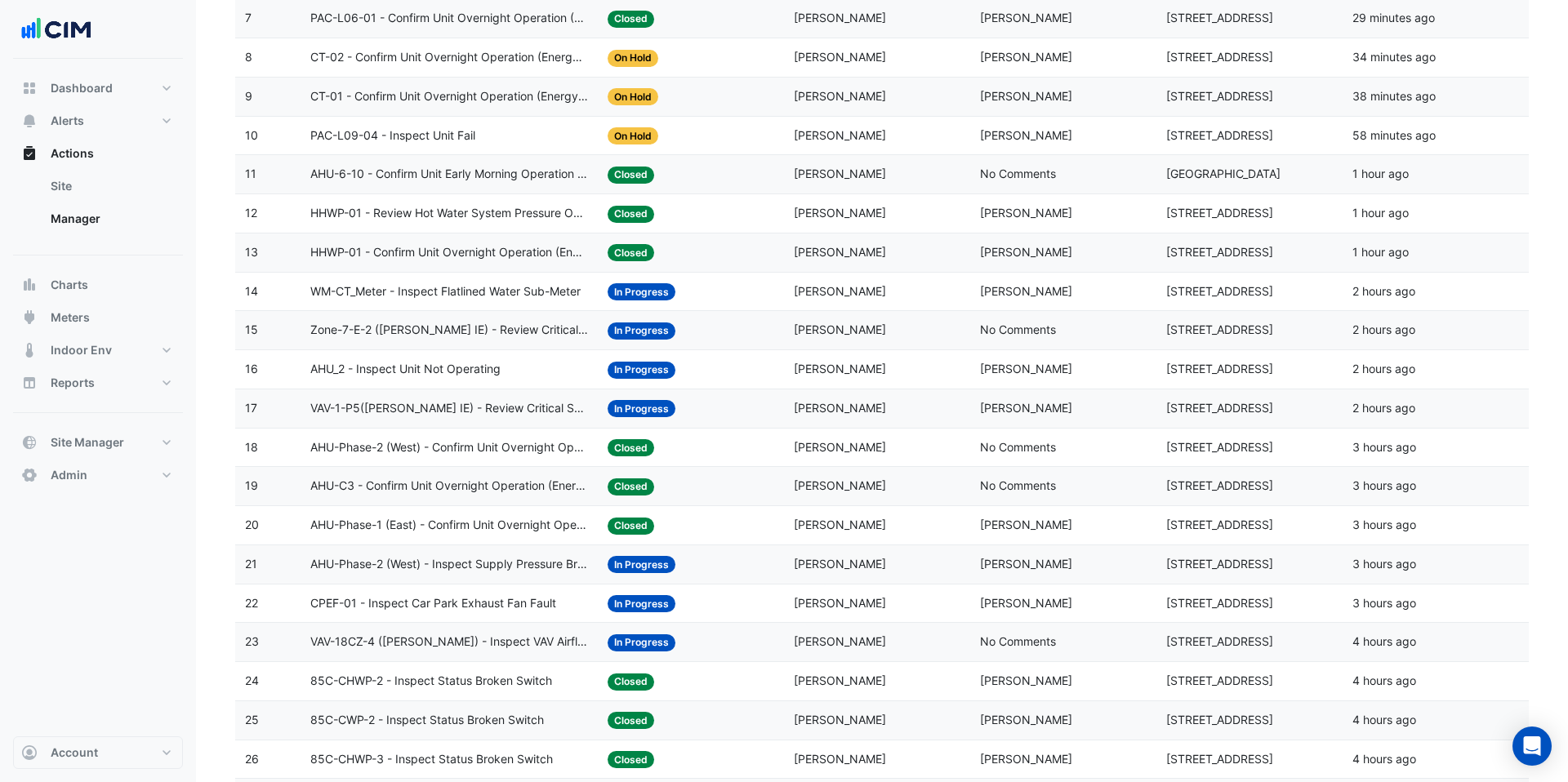
click at [897, 338] on div "Assigned: [PERSON_NAME]" at bounding box center [876, 330] width 166 height 18
click at [308, 288] on datatable-body-cell "Action Title: WM-CT_Meter - Inspect Flatlined Water Sub-Meter" at bounding box center [449, 291] width 298 height 38
click at [410, 247] on span "HHWP-01 - Confirm Unit Overnight Operation (Energy Waste)" at bounding box center [449, 252] width 278 height 18
click at [598, 444] on datatable-body-cell "Status: Closed" at bounding box center [691, 447] width 186 height 38
click at [67, 119] on span "Alerts" at bounding box center [67, 121] width 33 height 17
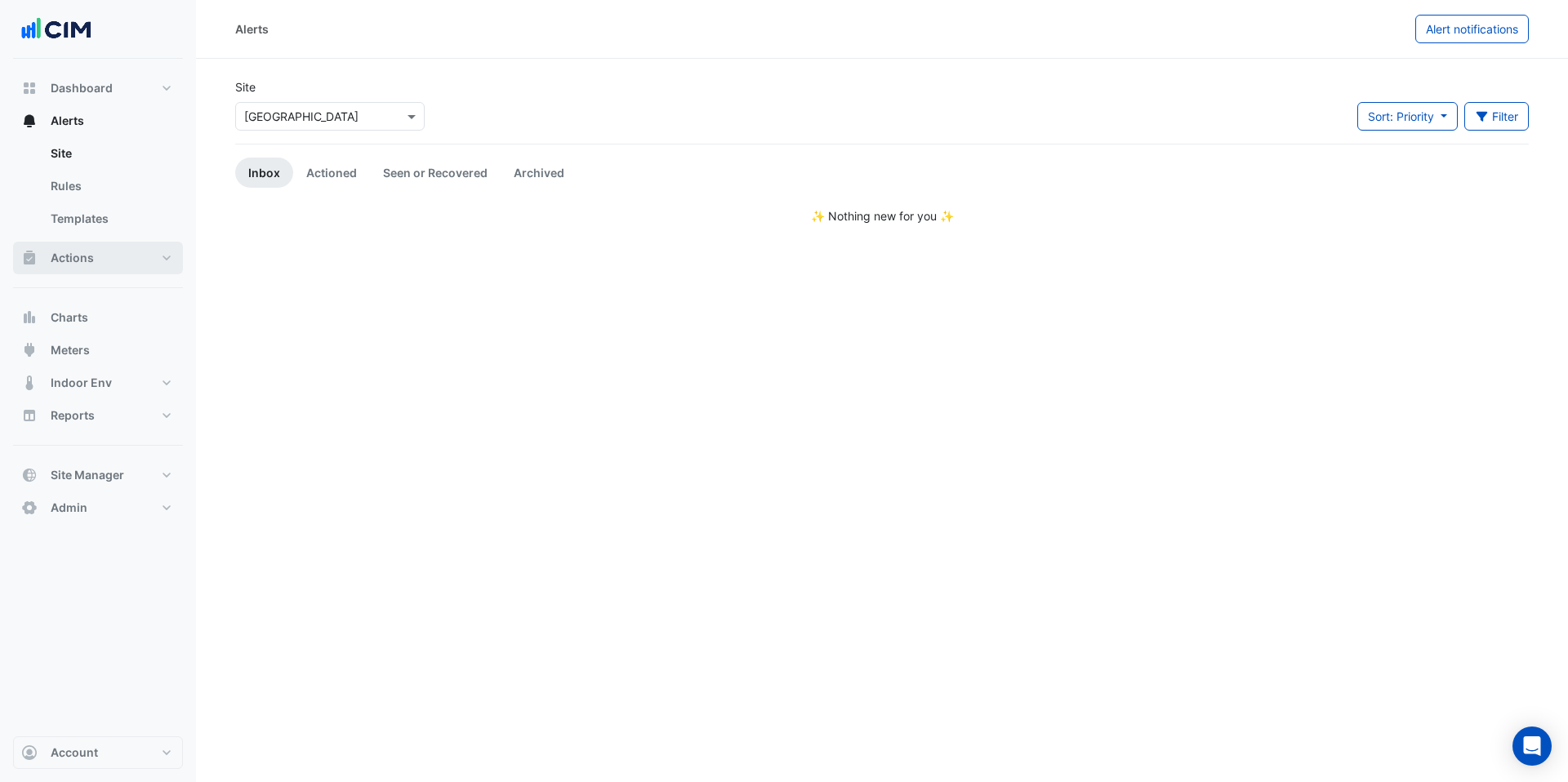
click at [96, 257] on button "Actions" at bounding box center [97, 259] width 170 height 33
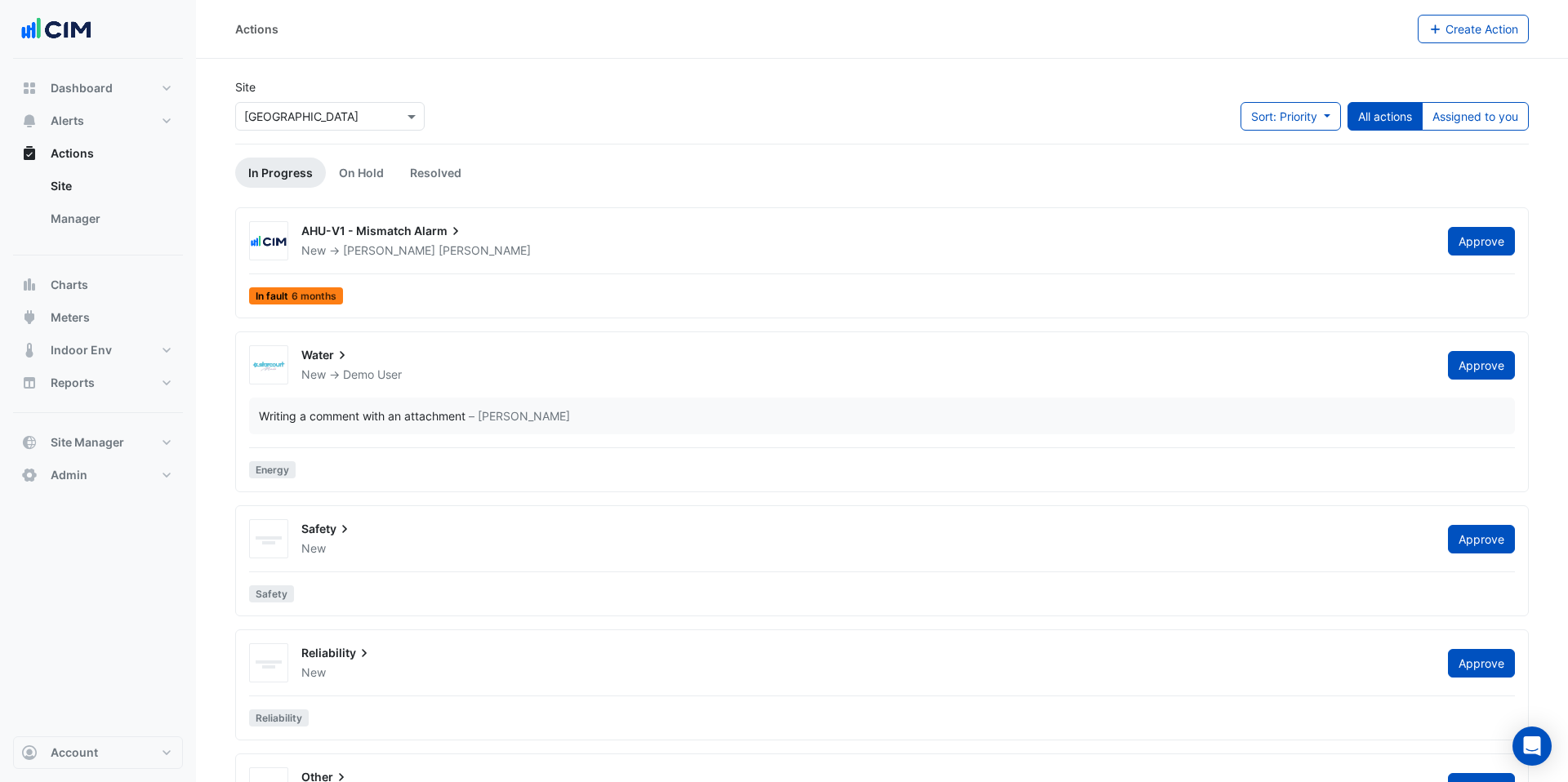
click at [413, 557] on div "Safety New Approve" at bounding box center [881, 539] width 1279 height 39
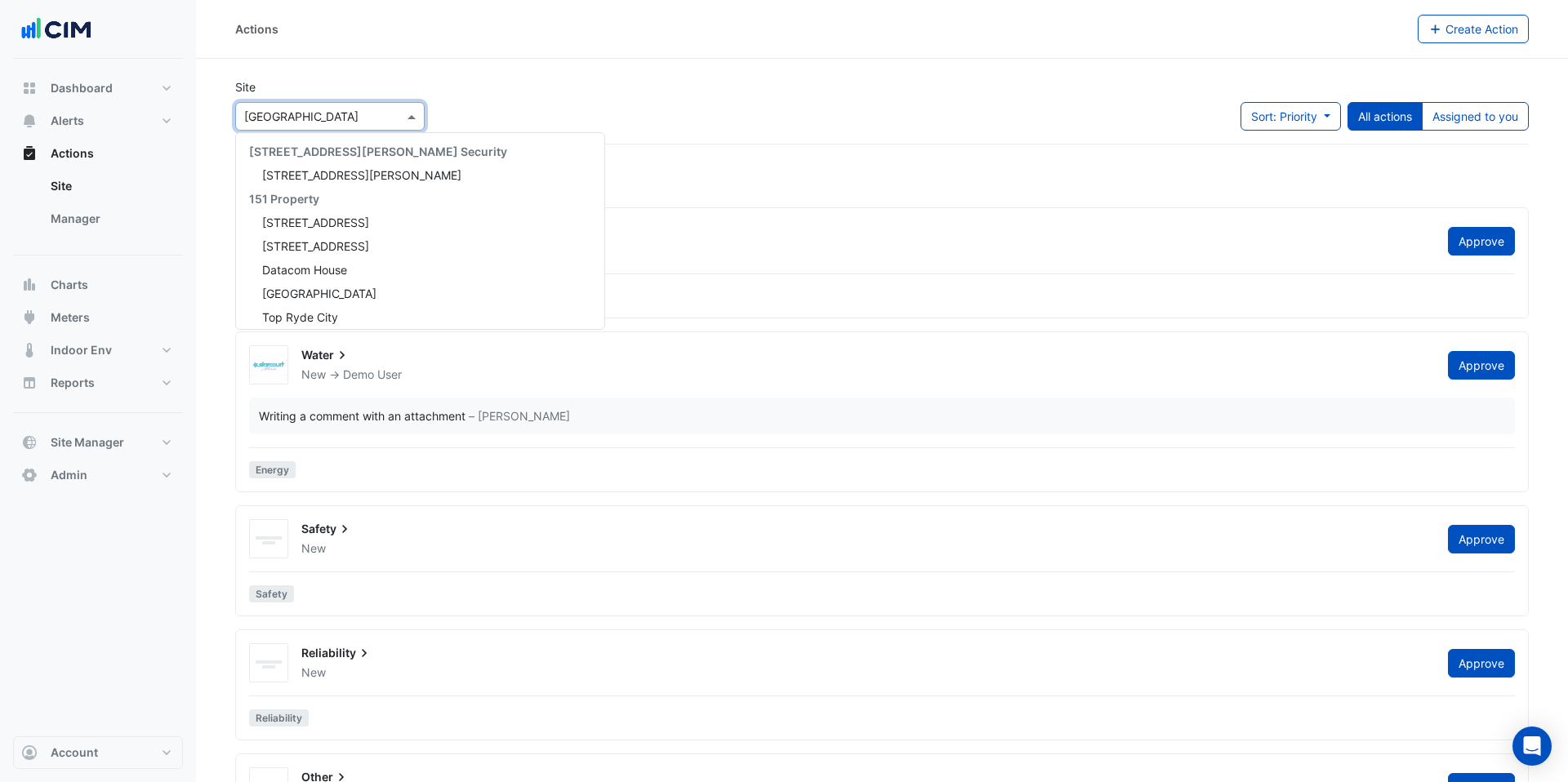
click at [364, 114] on input "text" at bounding box center [313, 118] width 139 height 18
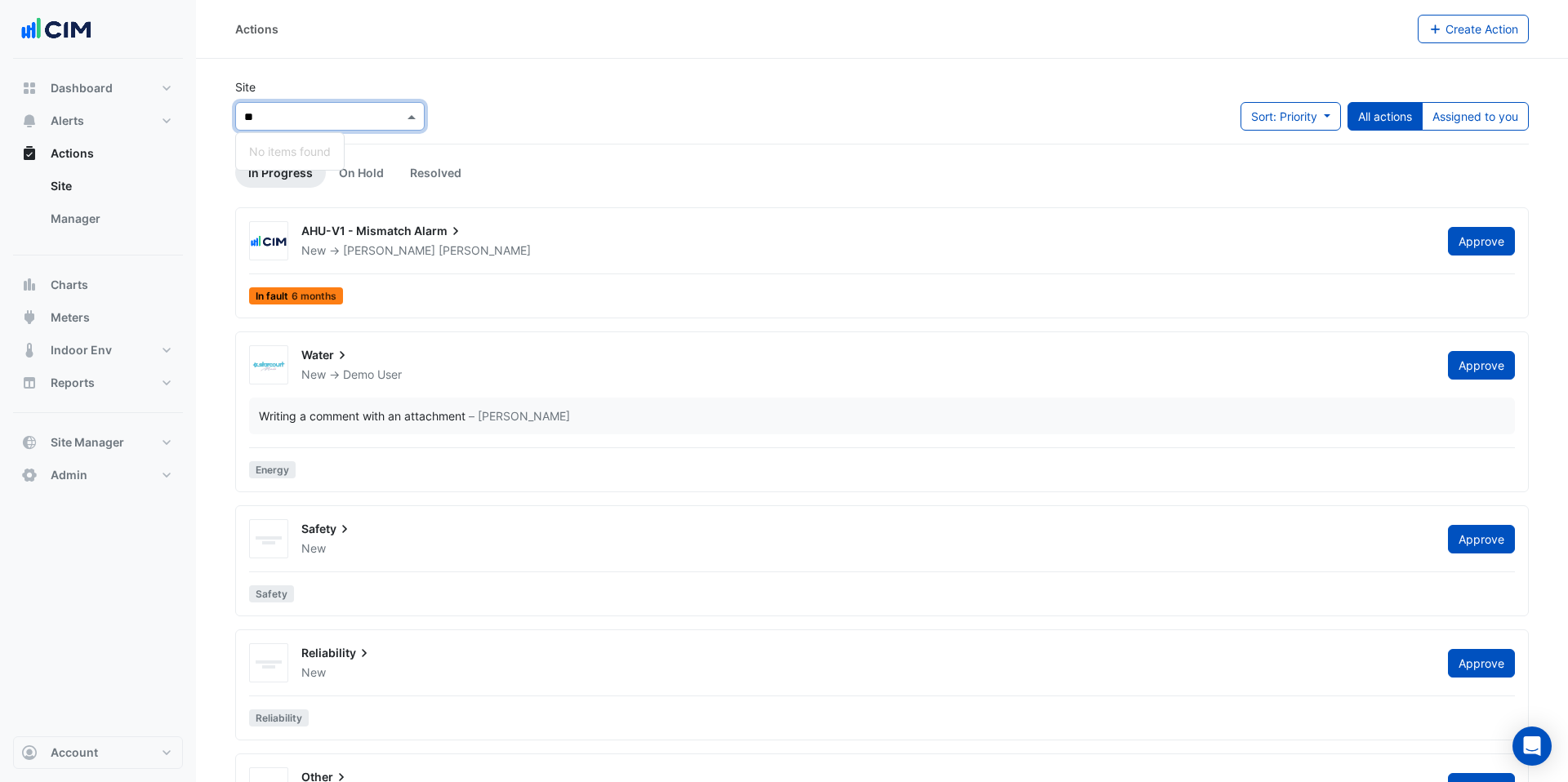
type input "***"
click at [284, 171] on span "Skyring Terrace" at bounding box center [304, 175] width 85 height 14
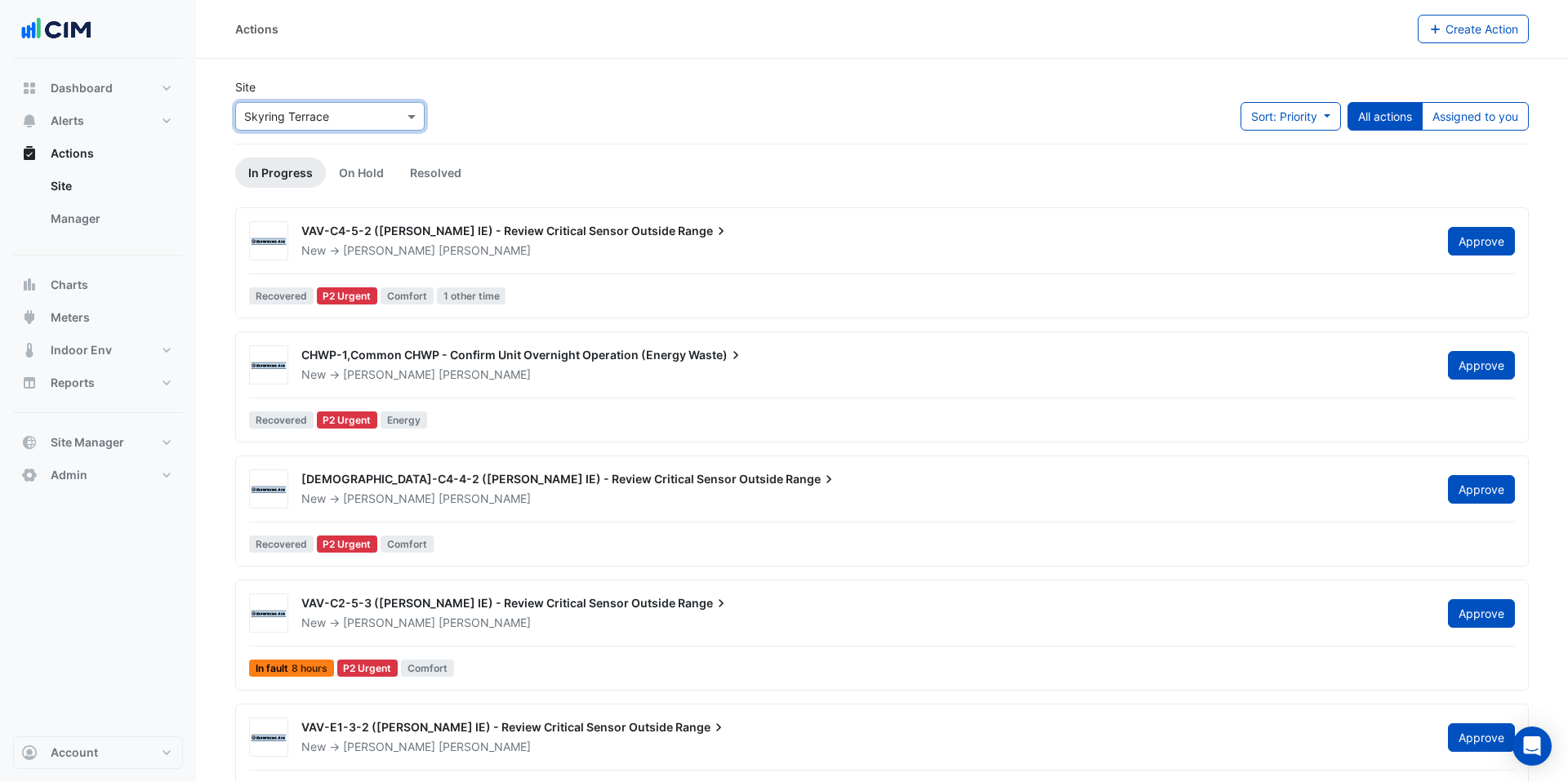
click at [479, 367] on div "New -> [PERSON_NAME]" at bounding box center [865, 374] width 1130 height 17
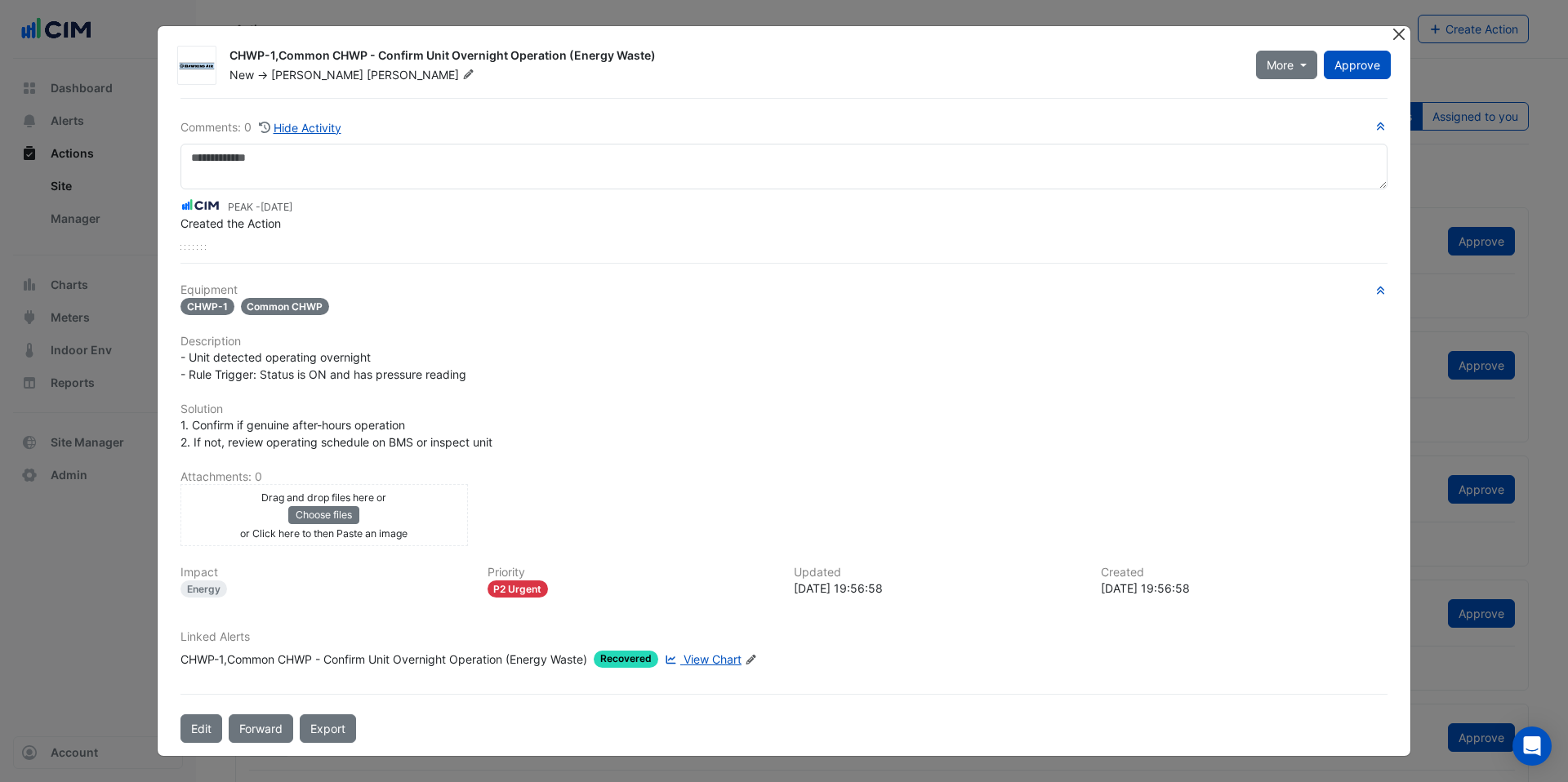
click at [1398, 38] on button "Close" at bounding box center [1399, 35] width 18 height 18
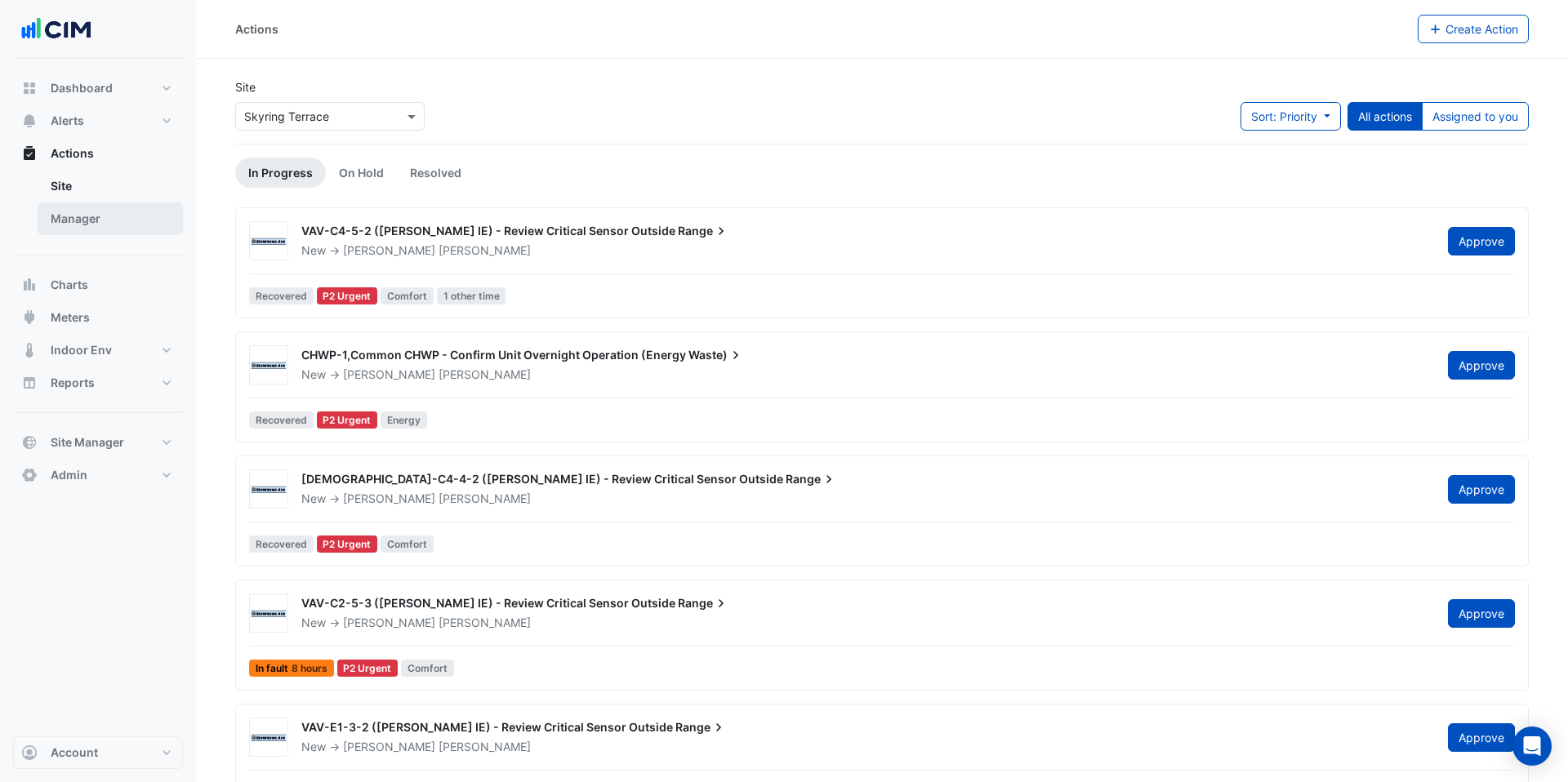
click at [128, 213] on link "Manager" at bounding box center [110, 219] width 145 height 33
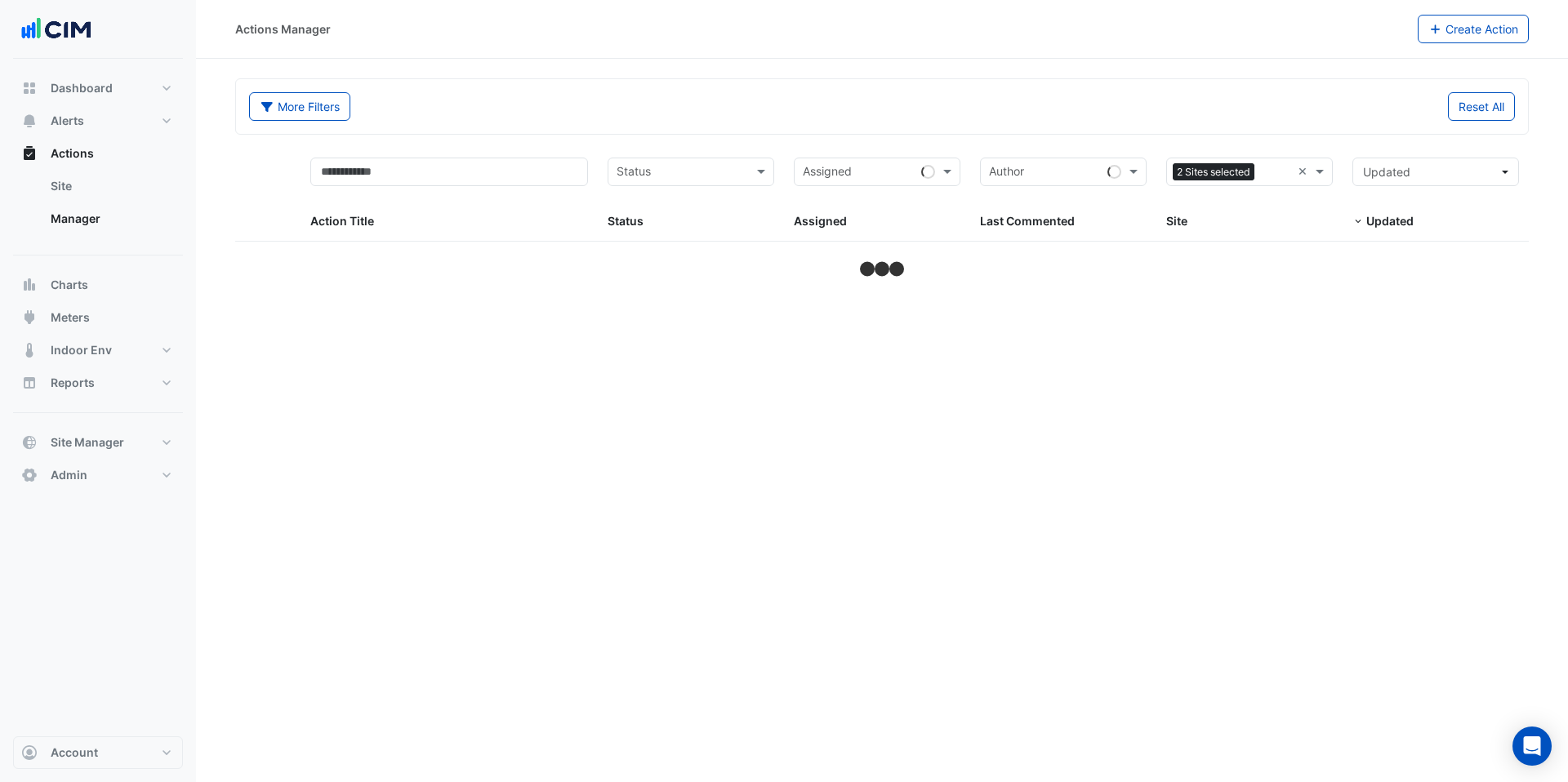
select select "***"
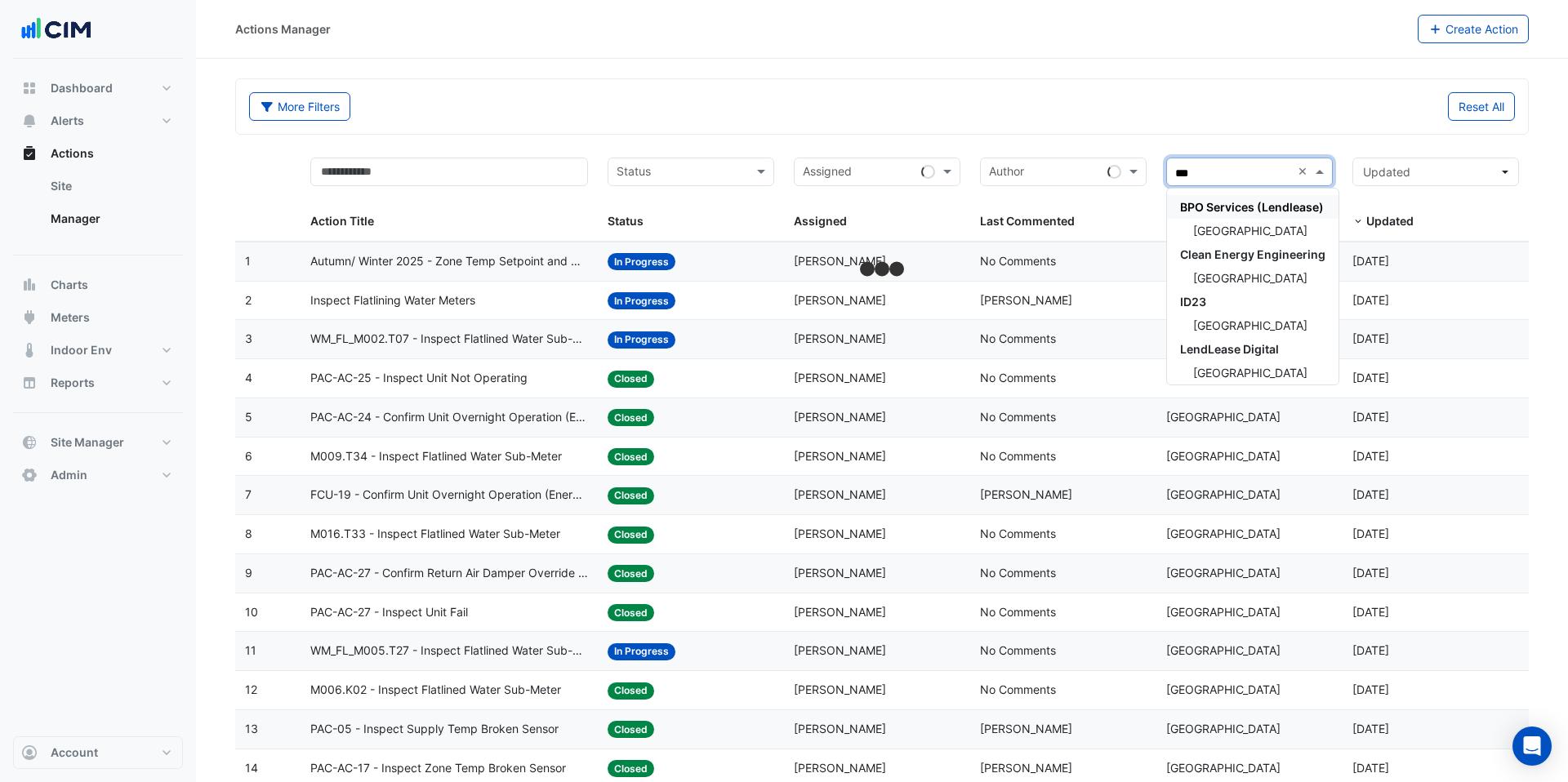
type input "****"
click at [1240, 235] on span "[GEOGRAPHIC_DATA]" at bounding box center [1251, 231] width 115 height 14
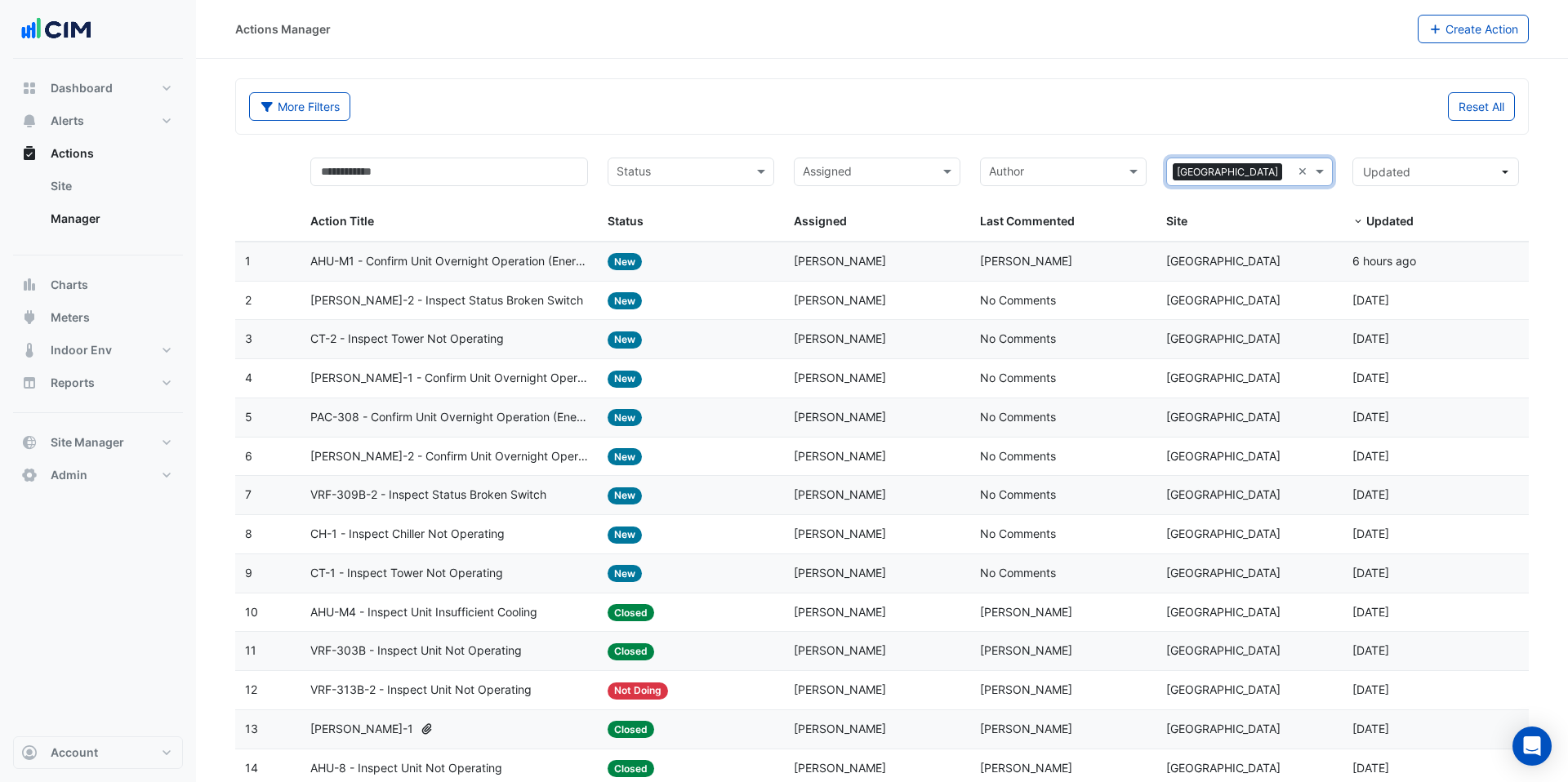
click at [619, 578] on span "New" at bounding box center [624, 574] width 34 height 18
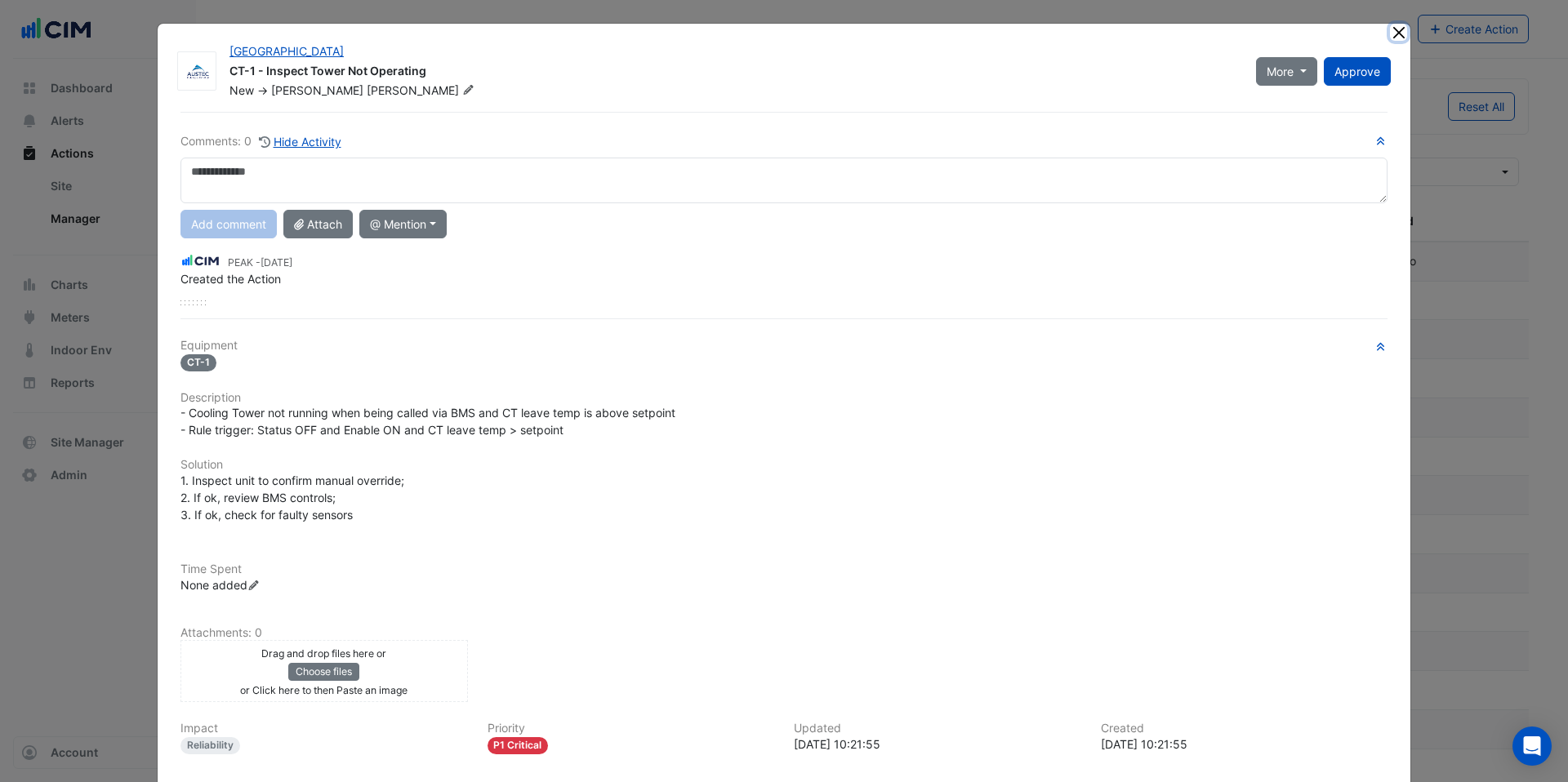
click at [1402, 38] on button "Close" at bounding box center [1399, 32] width 18 height 18
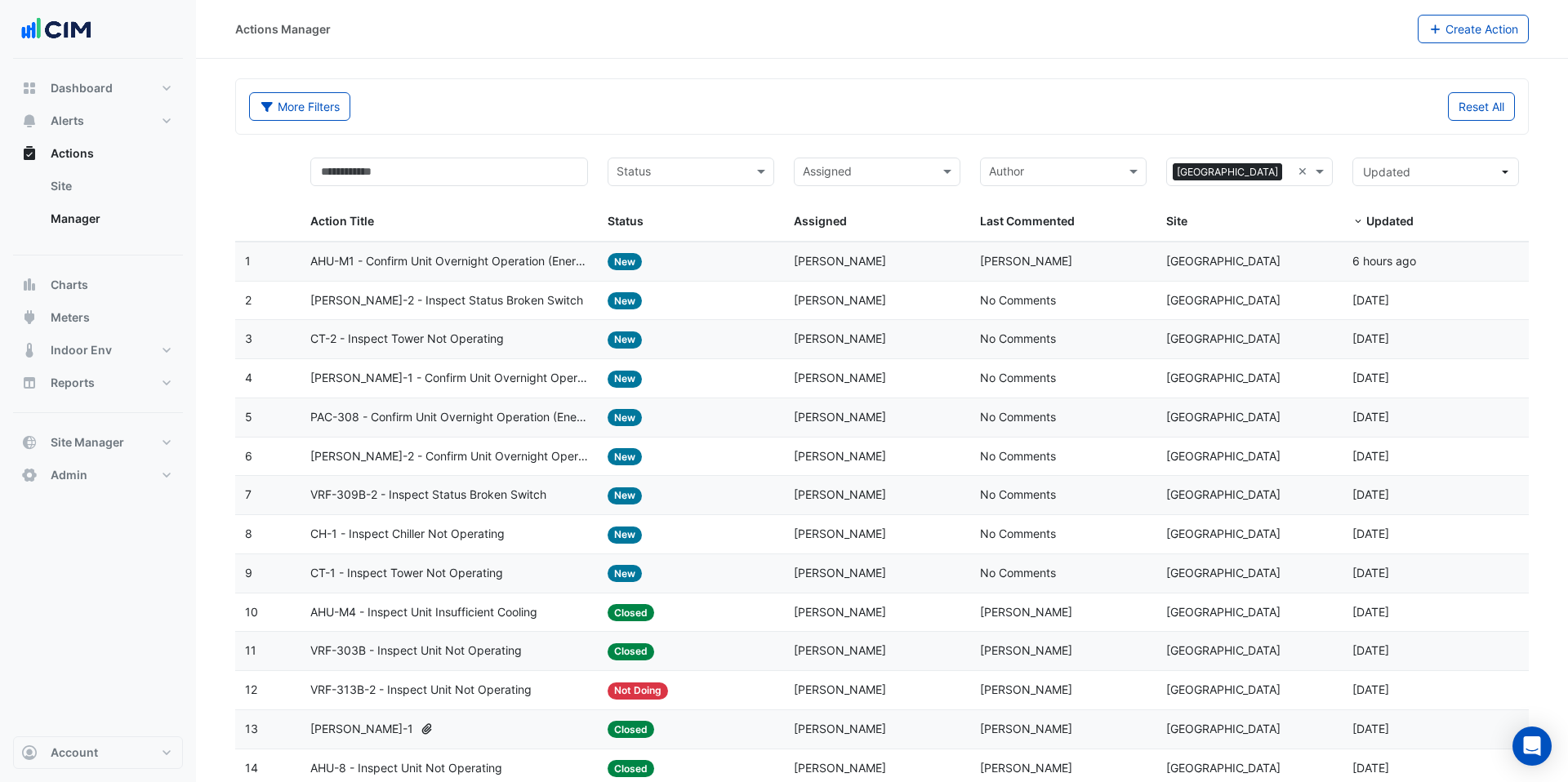
click at [842, 422] on span "[PERSON_NAME]" at bounding box center [839, 417] width 92 height 14
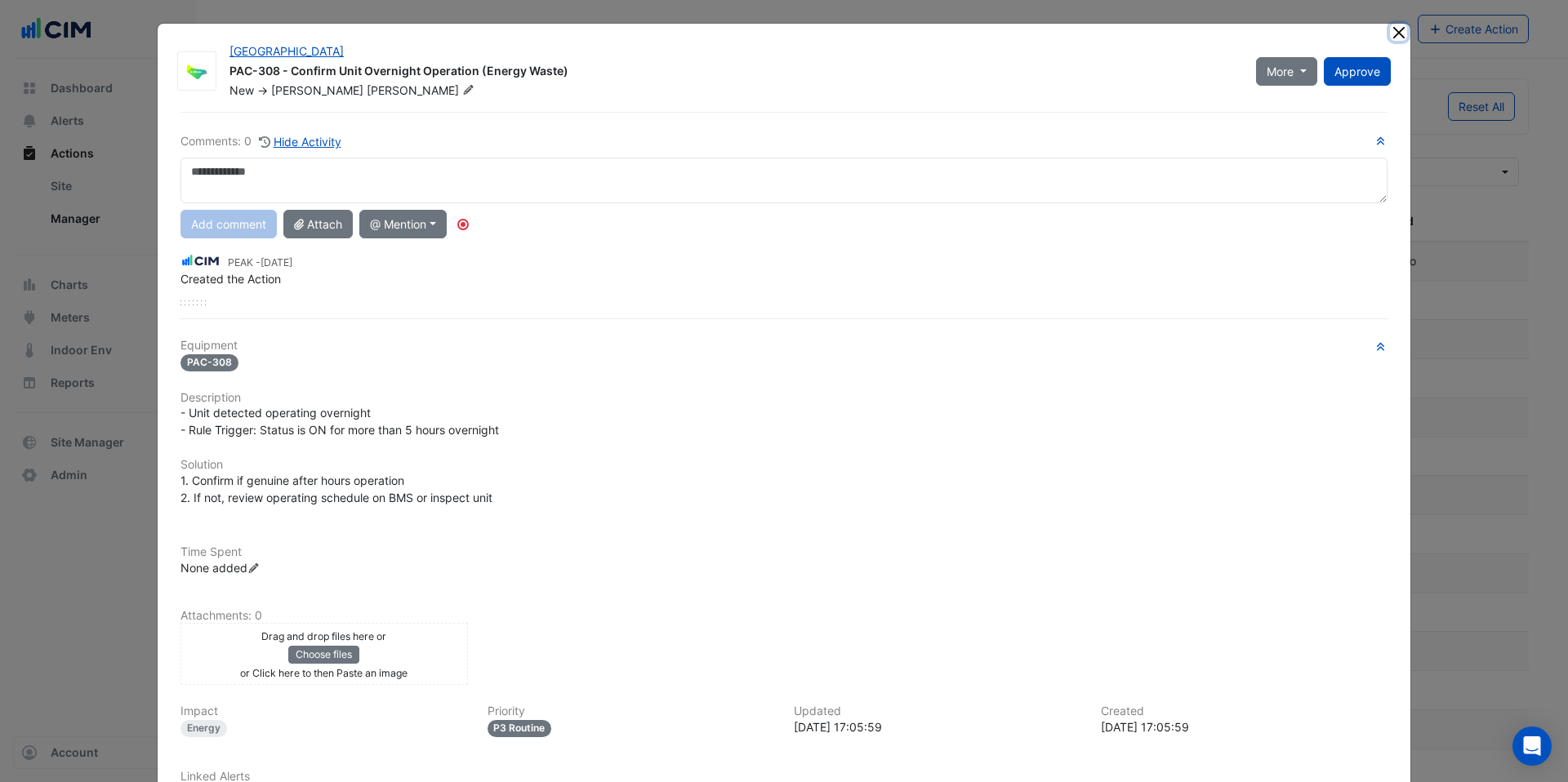
click at [1399, 33] on button "Close" at bounding box center [1399, 32] width 18 height 18
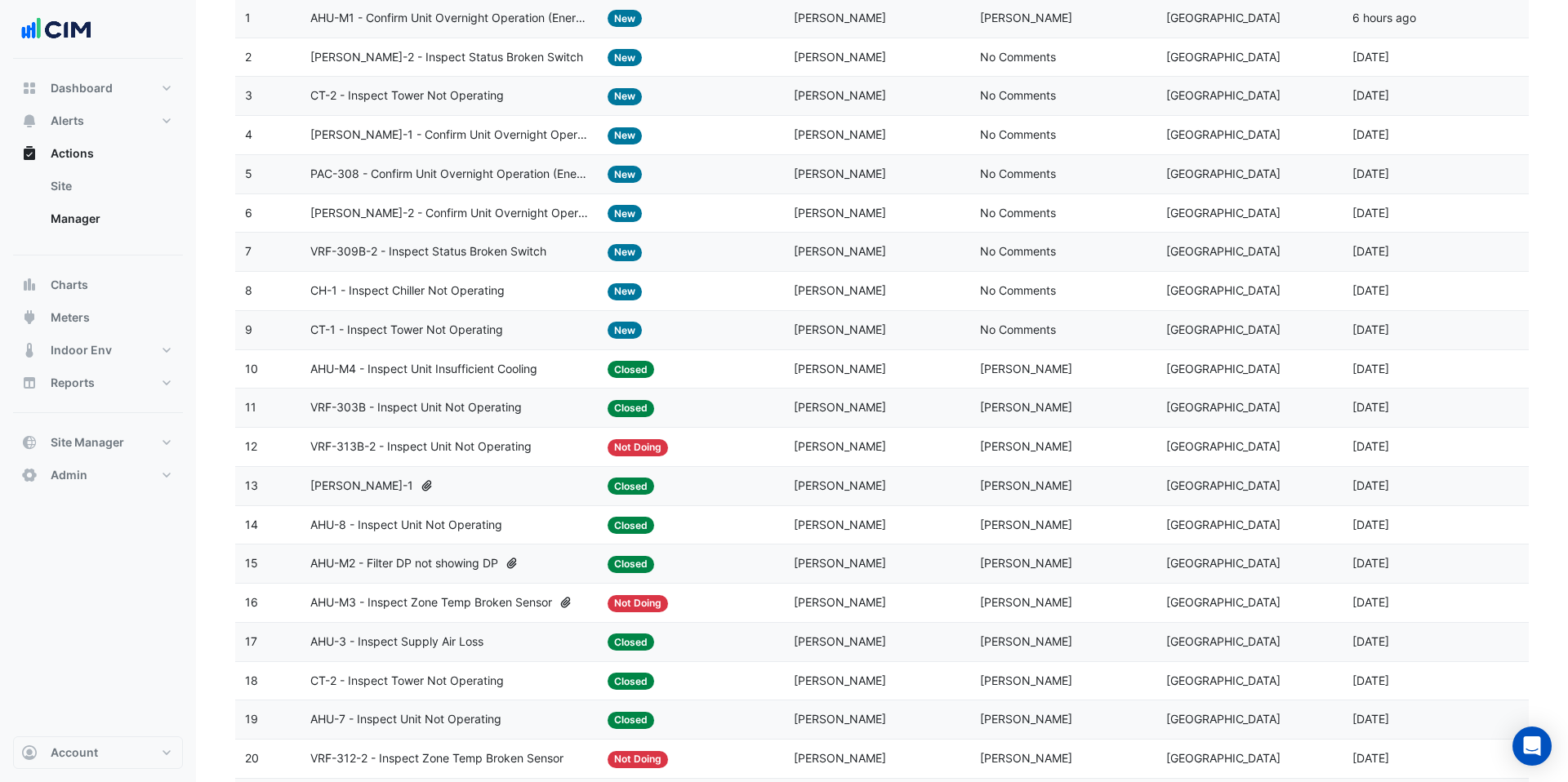
scroll to position [306, 0]
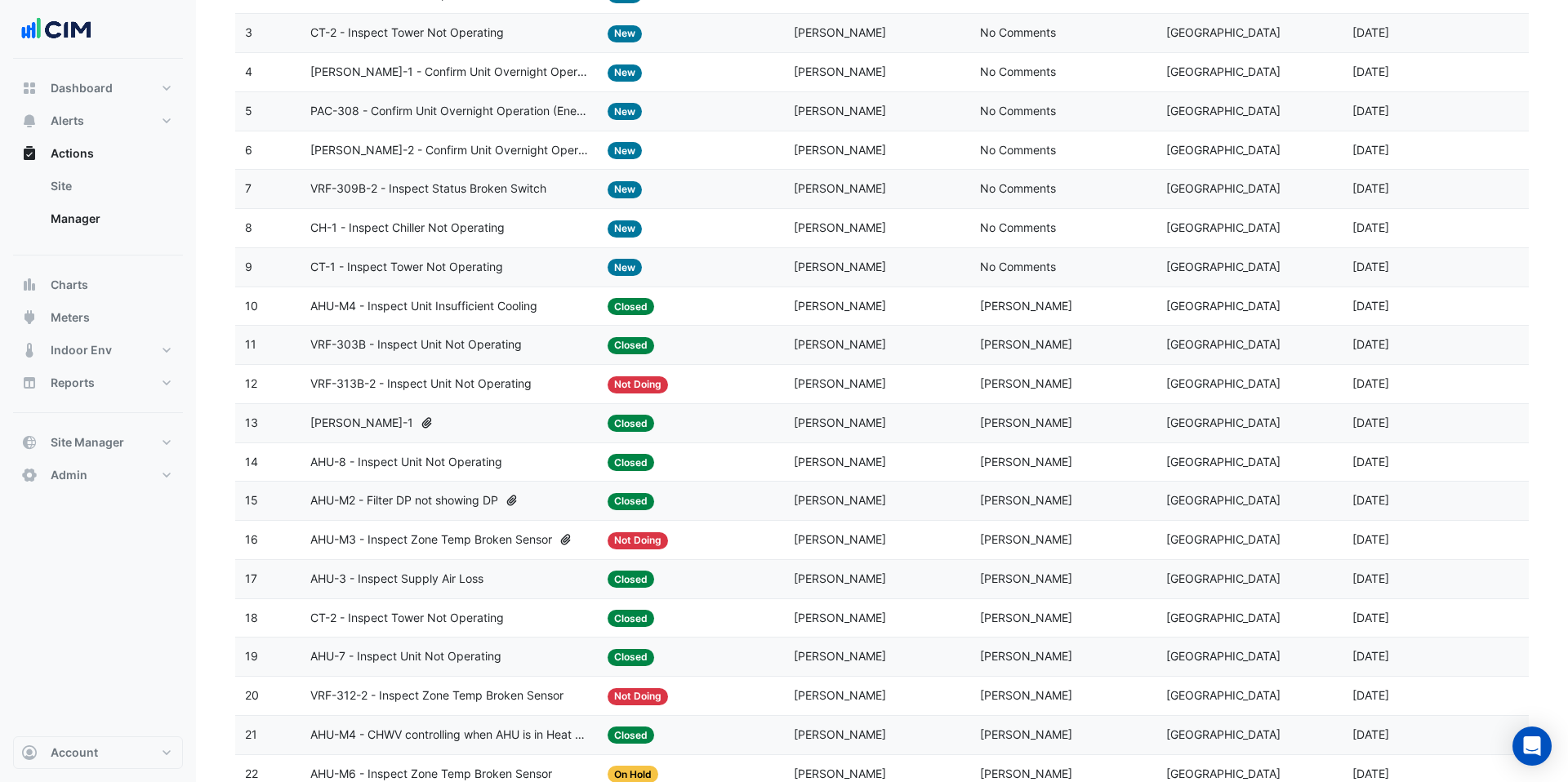
click at [639, 456] on span "Closed" at bounding box center [631, 463] width 47 height 18
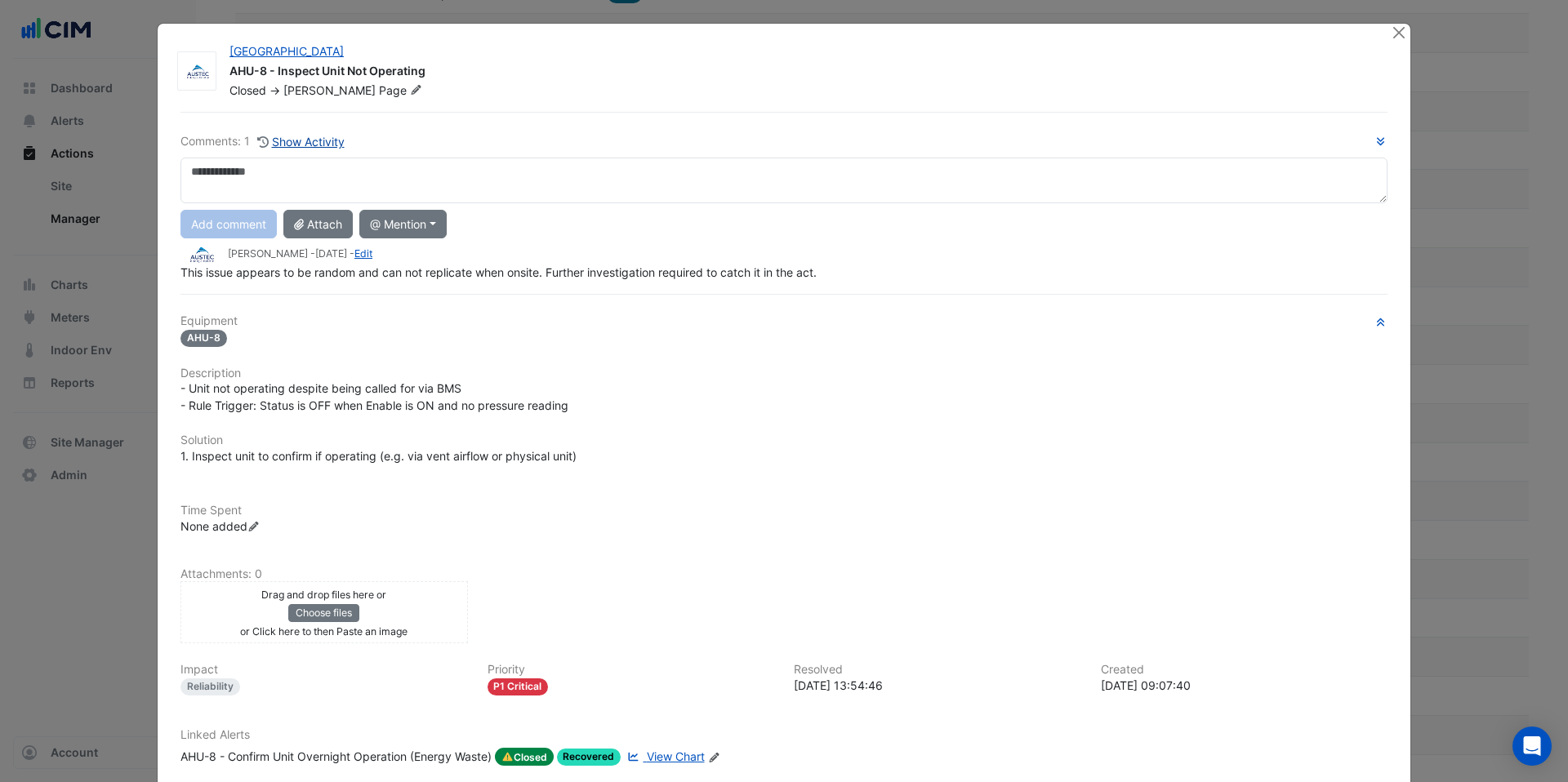
click at [323, 137] on button "Show Activity" at bounding box center [302, 141] width 89 height 18
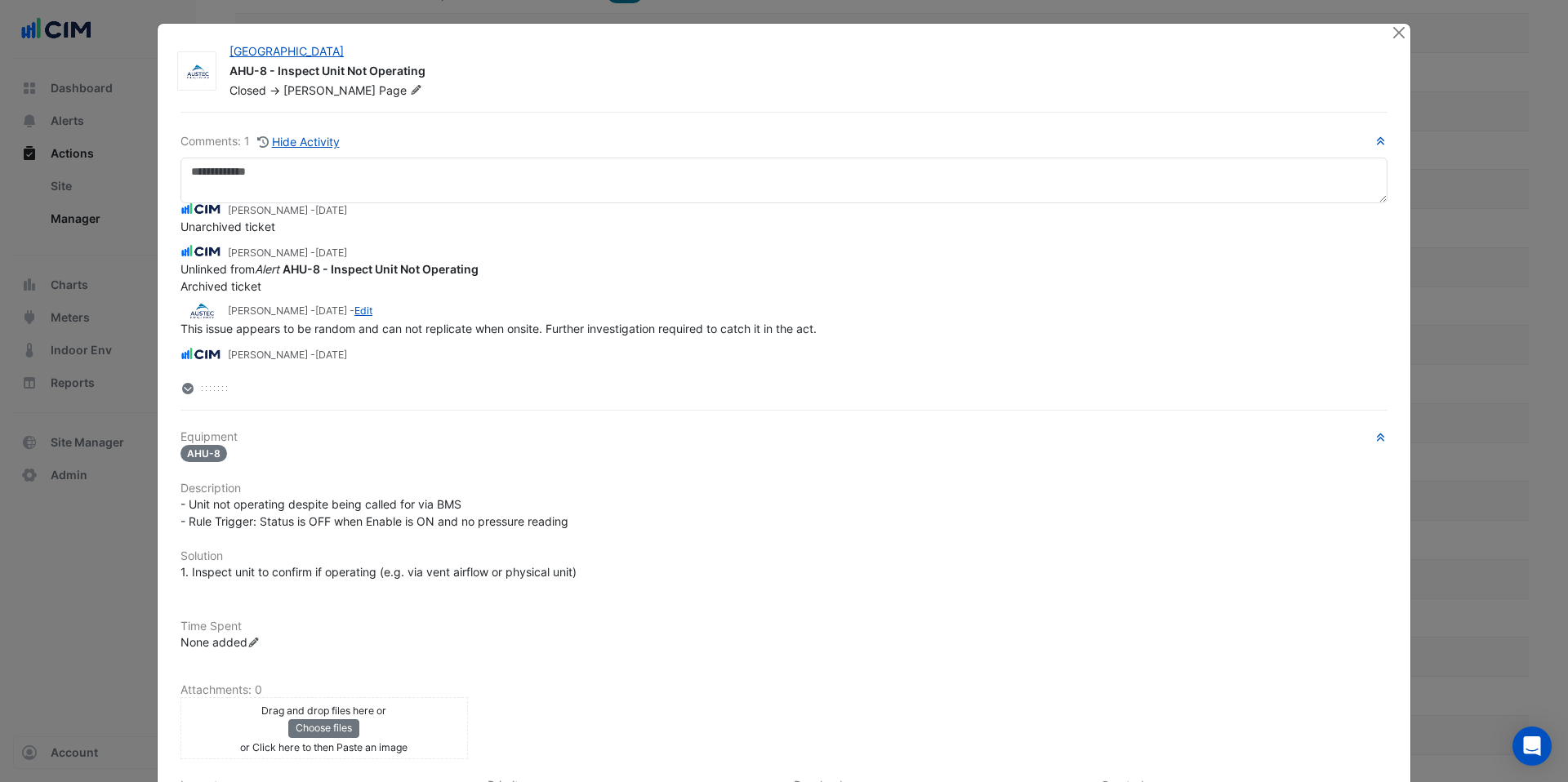
scroll to position [149, 0]
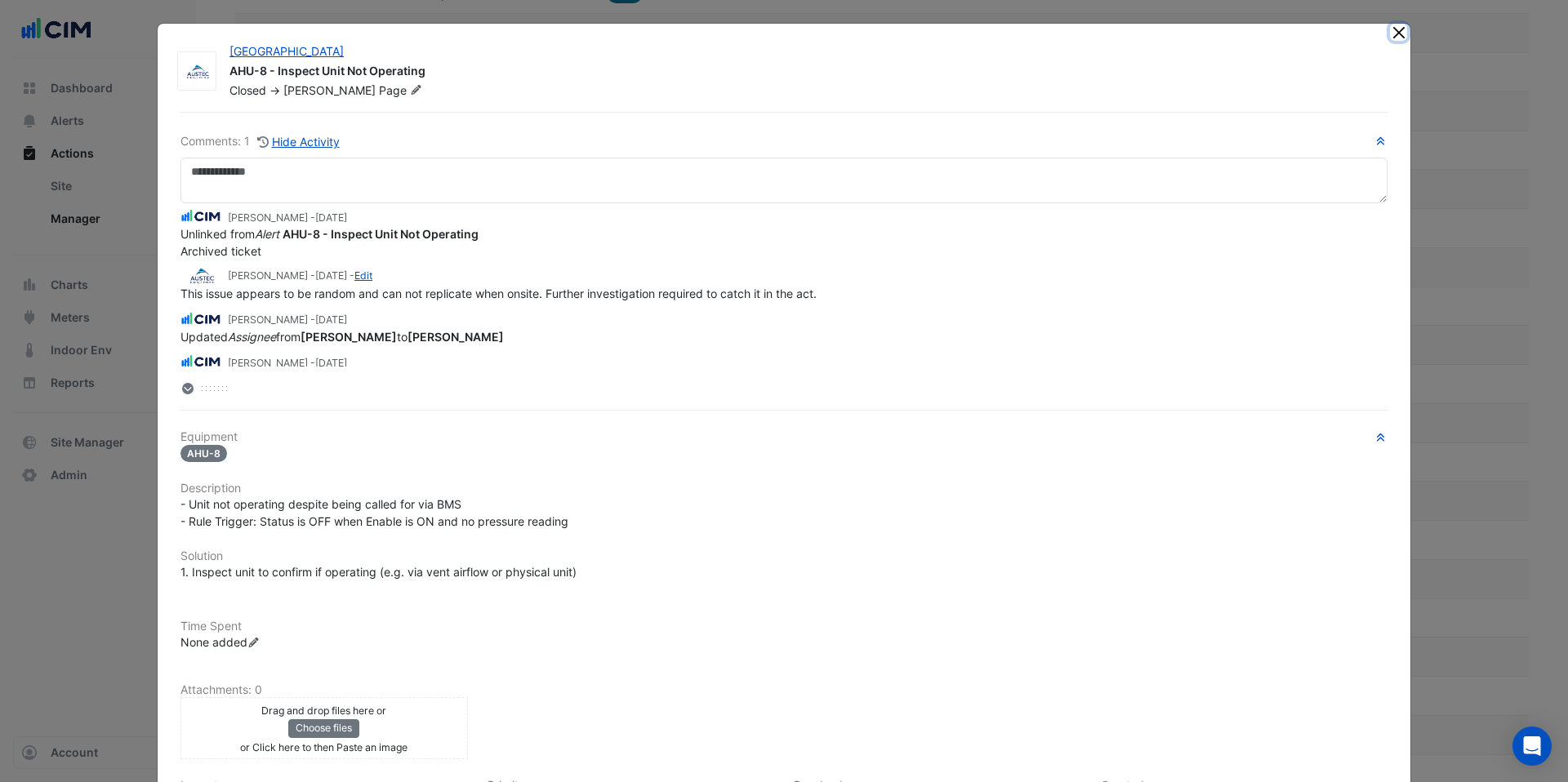
click at [1399, 30] on button "Close" at bounding box center [1399, 32] width 18 height 18
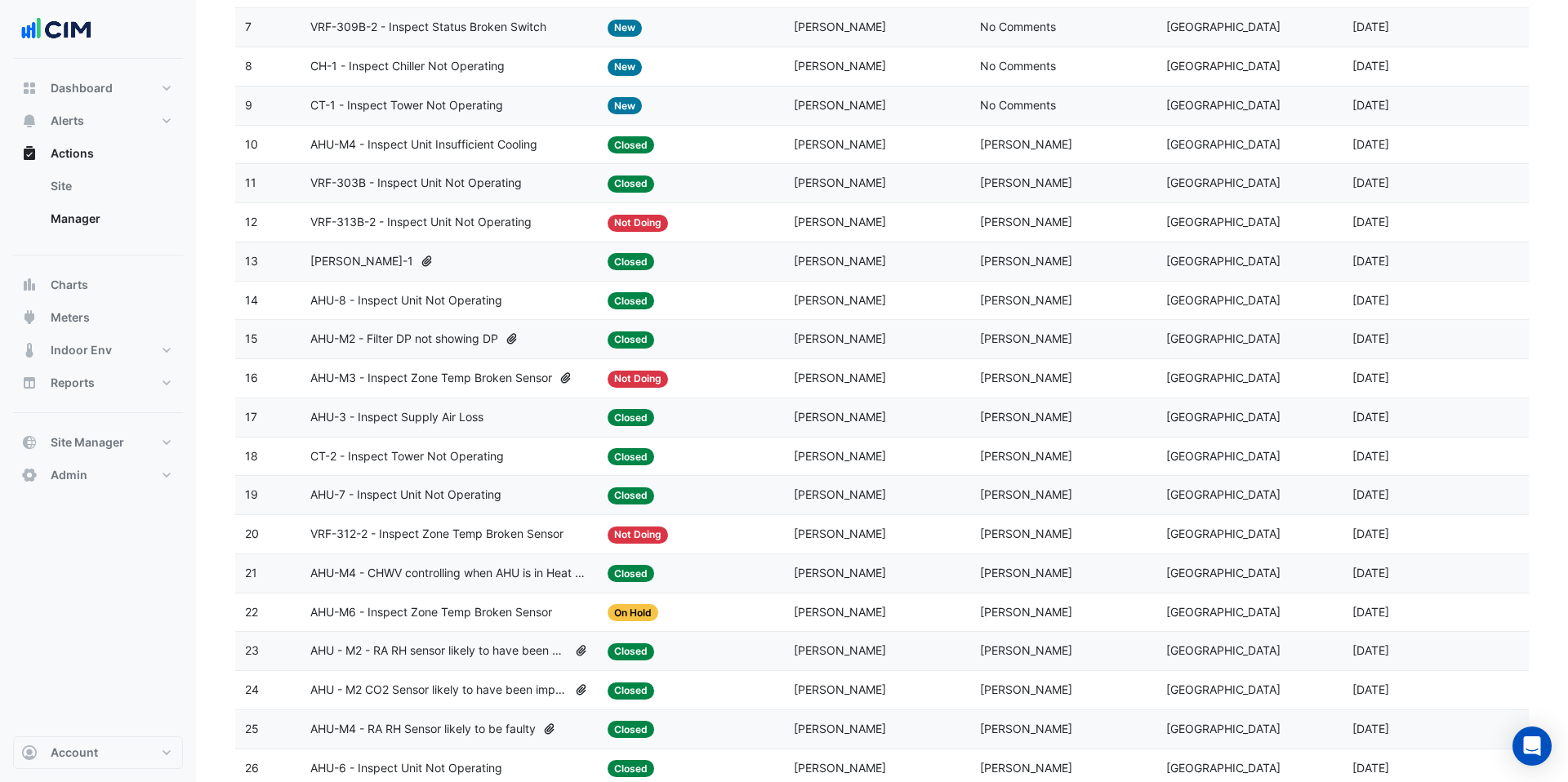
scroll to position [513, 0]
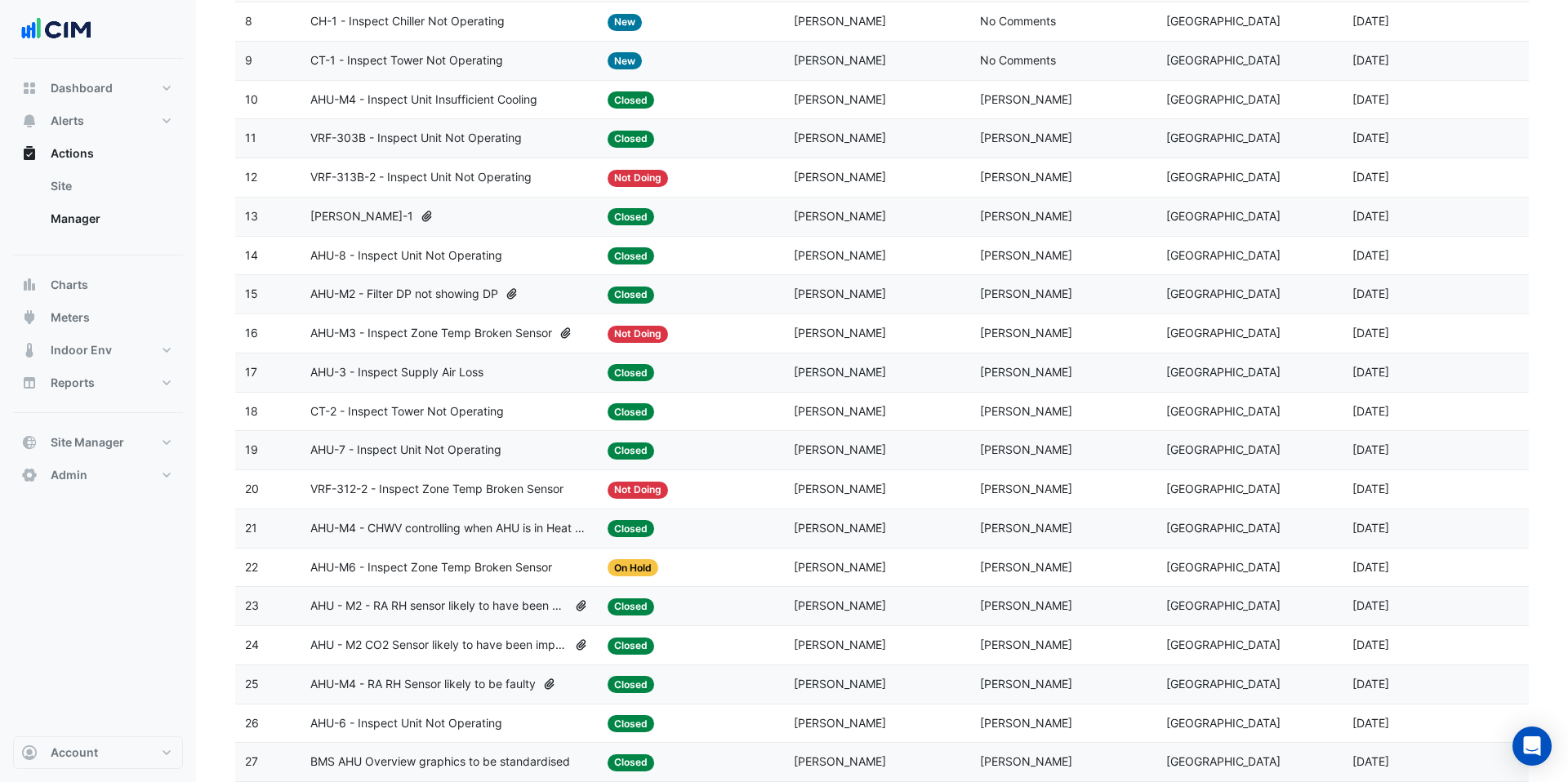
click at [824, 454] on span "[PERSON_NAME]" at bounding box center [839, 449] width 92 height 14
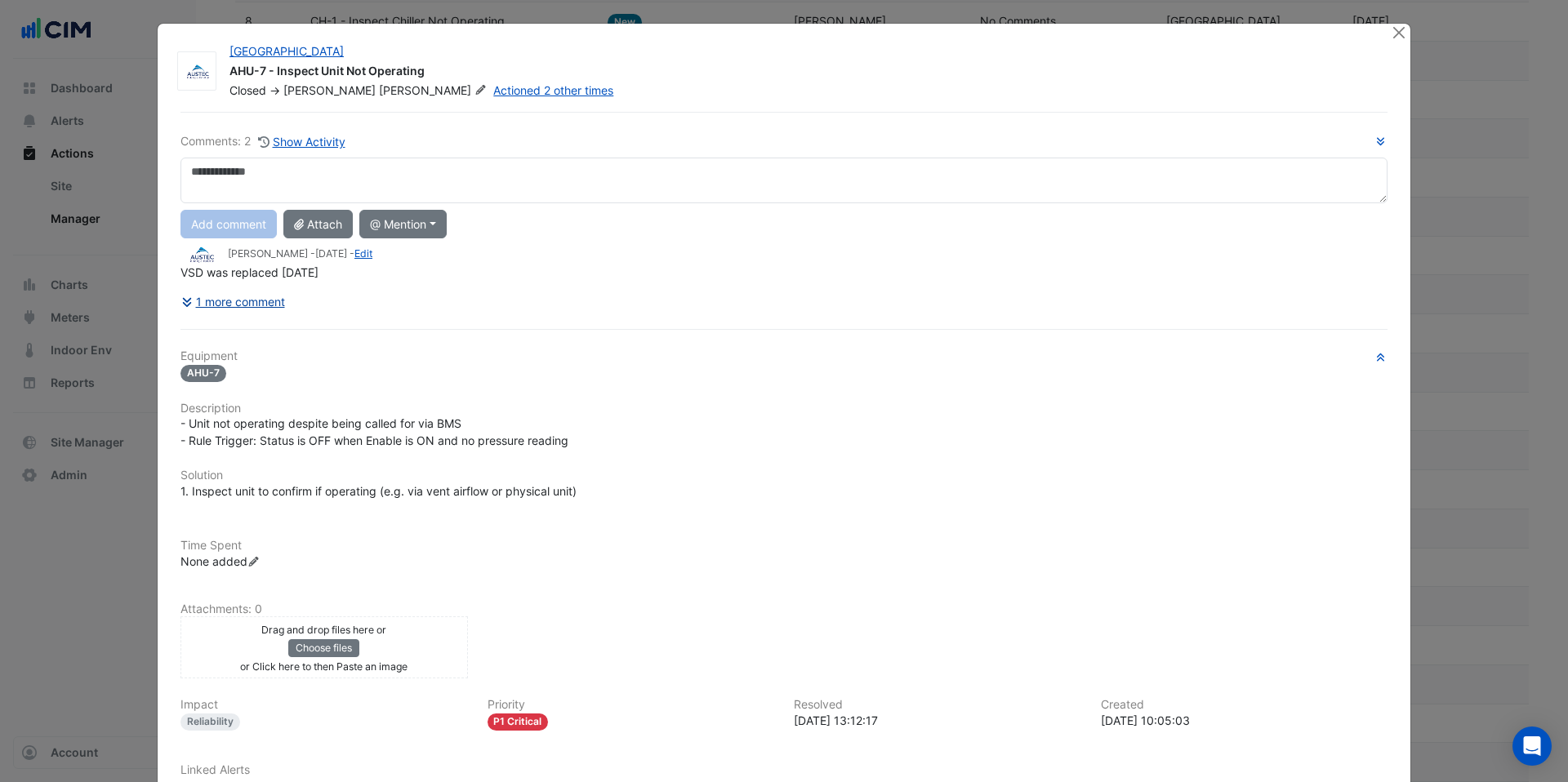
click at [255, 296] on button "1 more comment" at bounding box center [233, 302] width 105 height 28
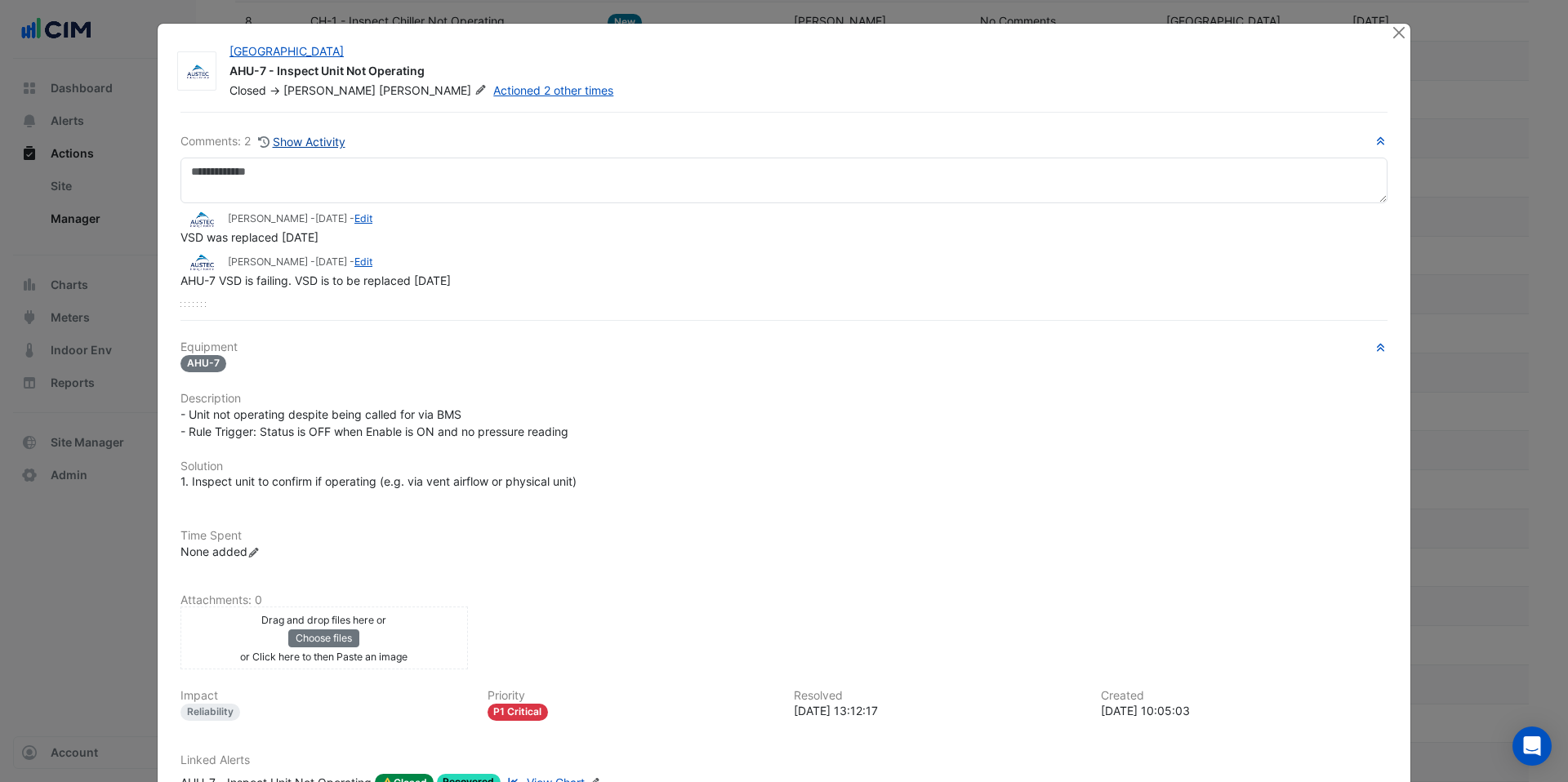
click at [313, 144] on button "Show Activity" at bounding box center [302, 141] width 89 height 18
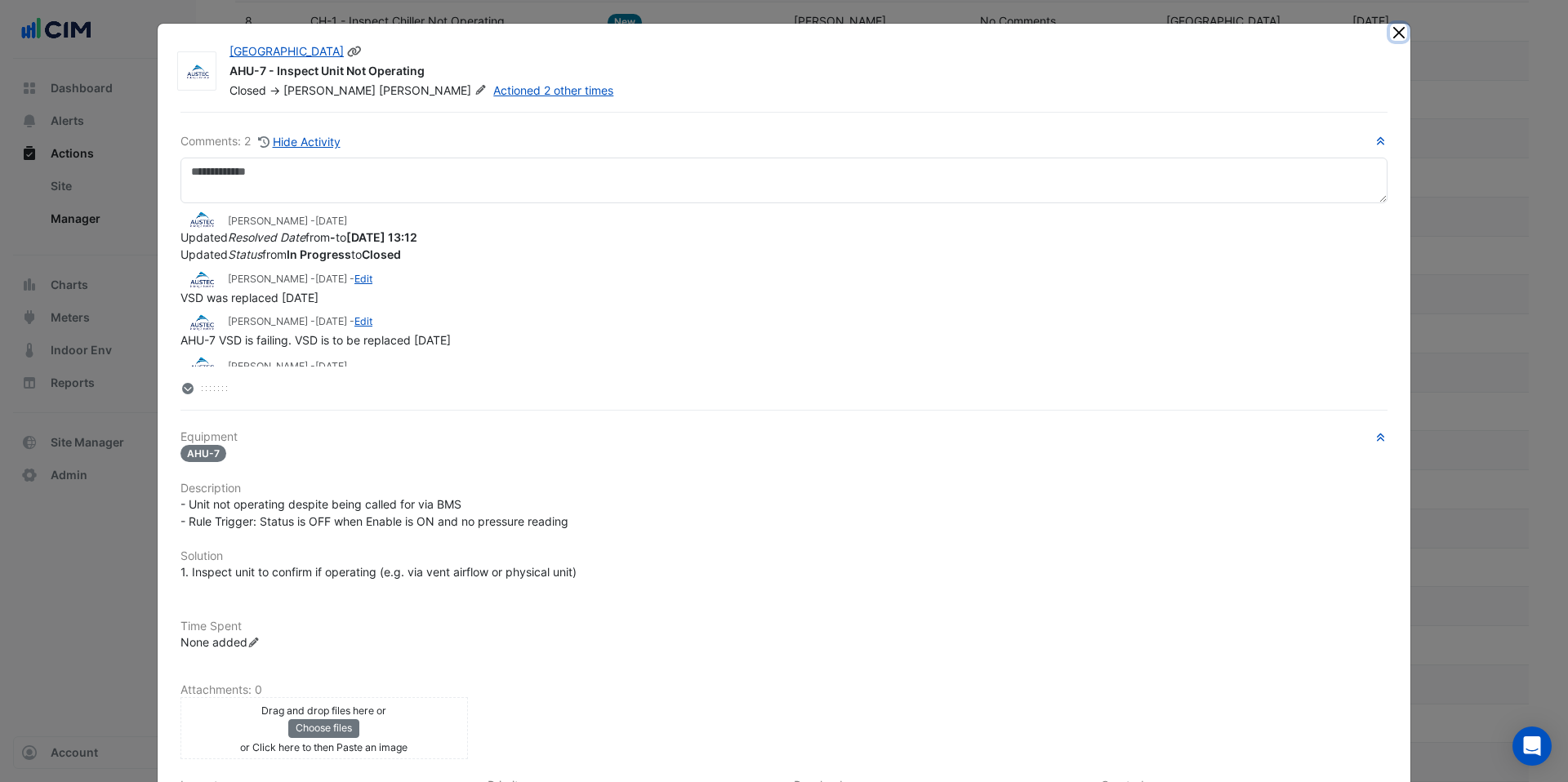
click at [1390, 38] on button "Close" at bounding box center [1399, 32] width 18 height 18
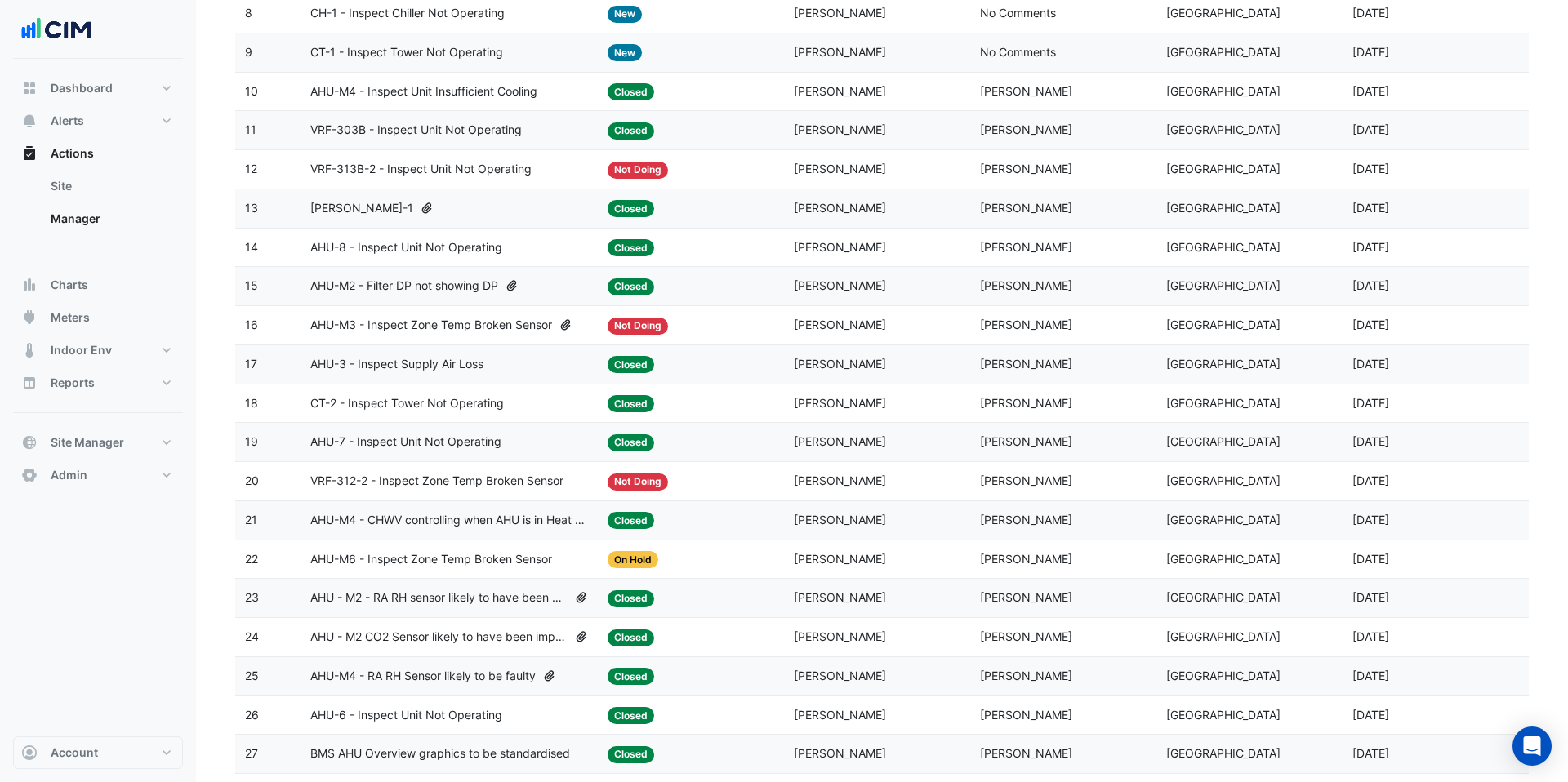
scroll to position [0, 0]
